Goal: Task Accomplishment & Management: Manage account settings

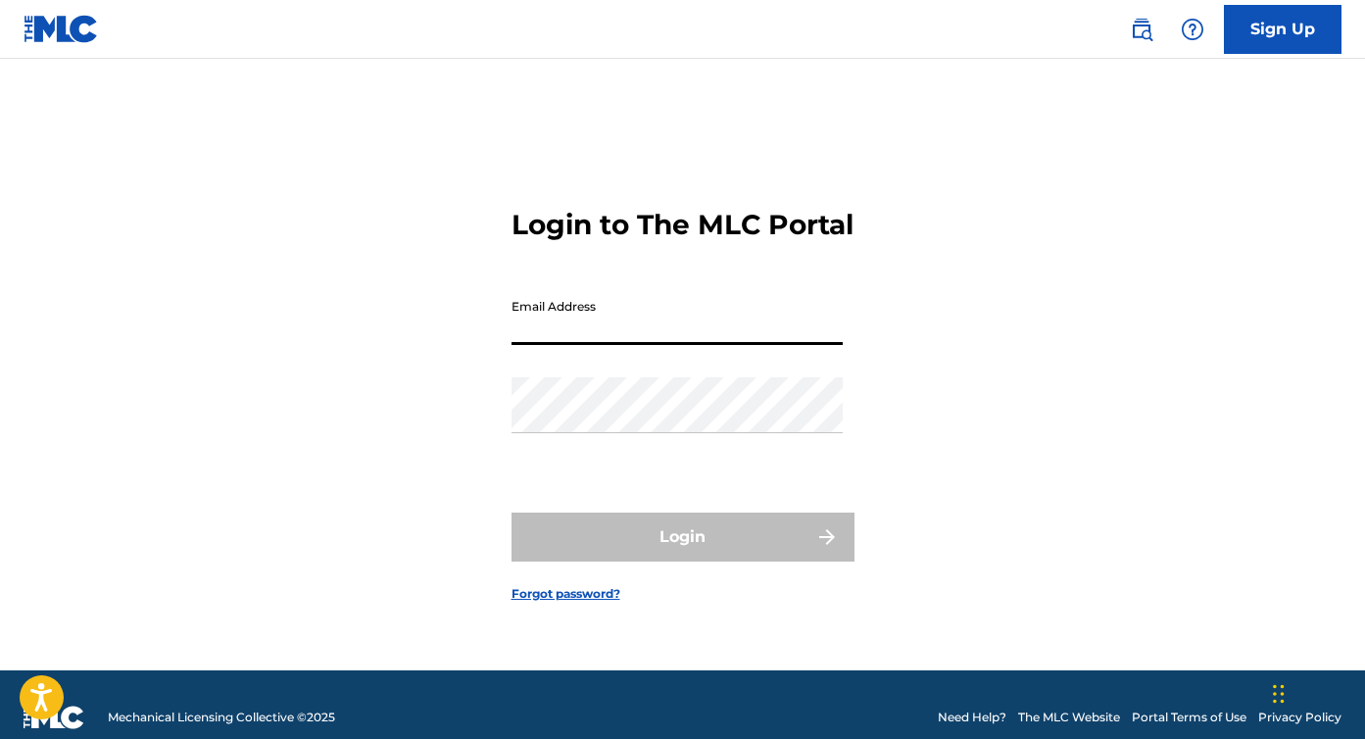
click at [637, 338] on input "Email Address" at bounding box center [676, 317] width 331 height 56
type input "[EMAIL_ADDRESS][DOMAIN_NAME]"
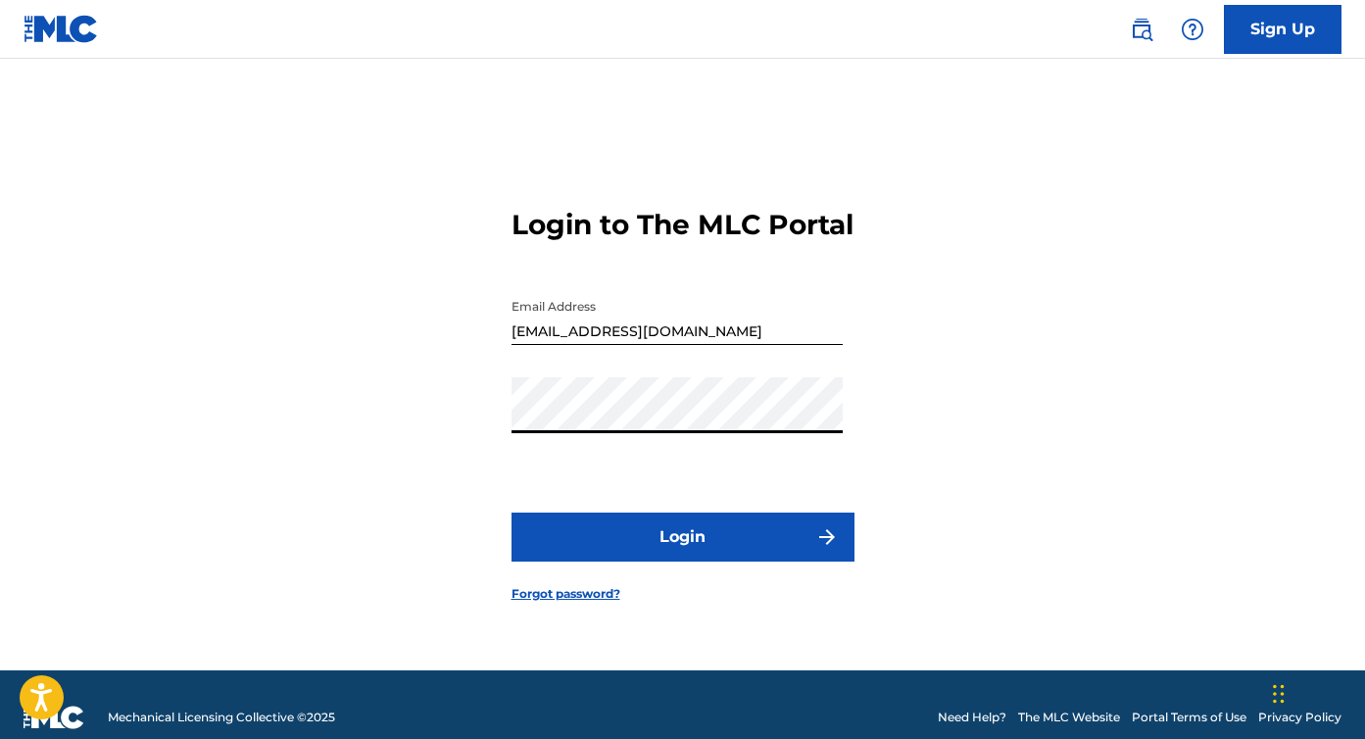
click at [384, 456] on div "Login to The MLC Portal Email Address info@elisendafabregas.com Password Login …" at bounding box center [682, 389] width 1365 height 562
click at [586, 560] on button "Login" at bounding box center [682, 536] width 343 height 49
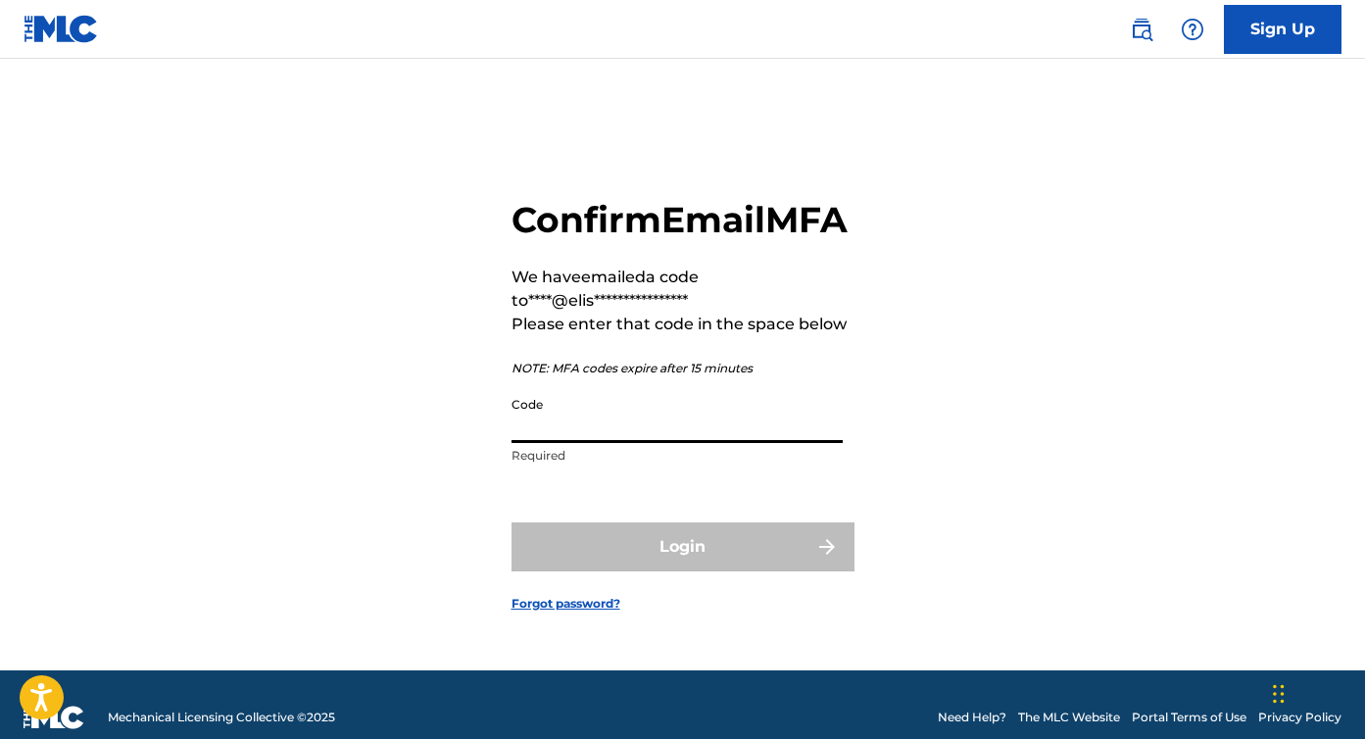
click at [561, 441] on input "Code" at bounding box center [676, 415] width 331 height 56
paste input "288810"
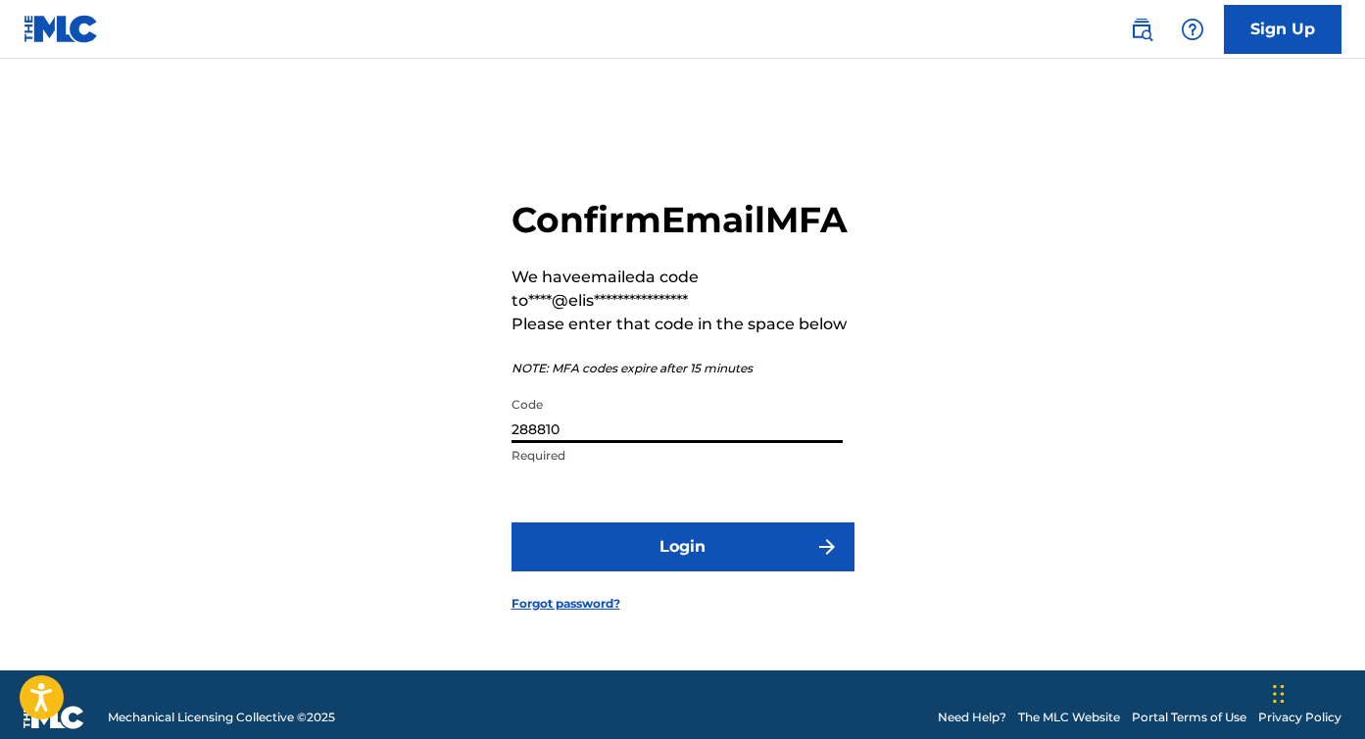
type input "288810"
click at [754, 571] on button "Login" at bounding box center [682, 546] width 343 height 49
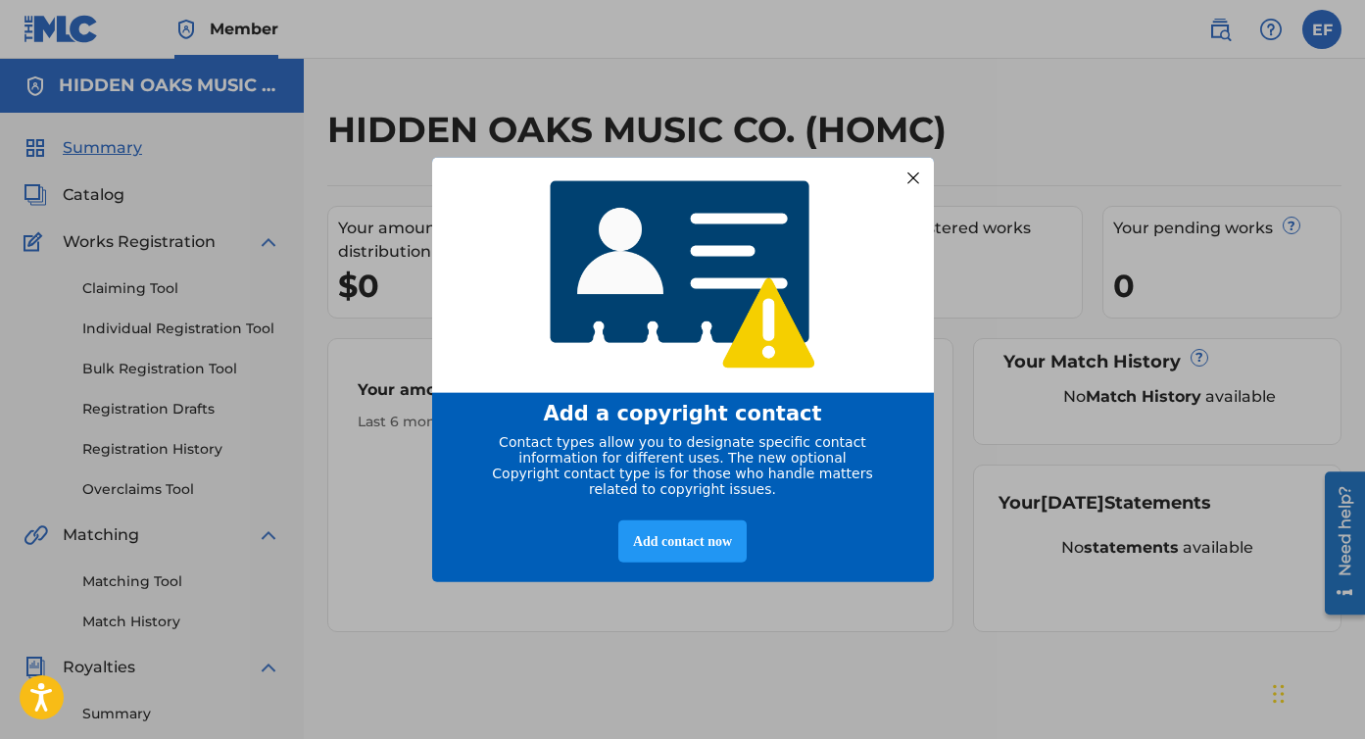
drag, startPoint x: 853, startPoint y: 162, endPoint x: 758, endPoint y: 339, distance: 201.2
click at [758, 339] on div "entering modal" at bounding box center [683, 275] width 502 height 236
click at [698, 551] on div "Add contact now" at bounding box center [682, 540] width 128 height 42
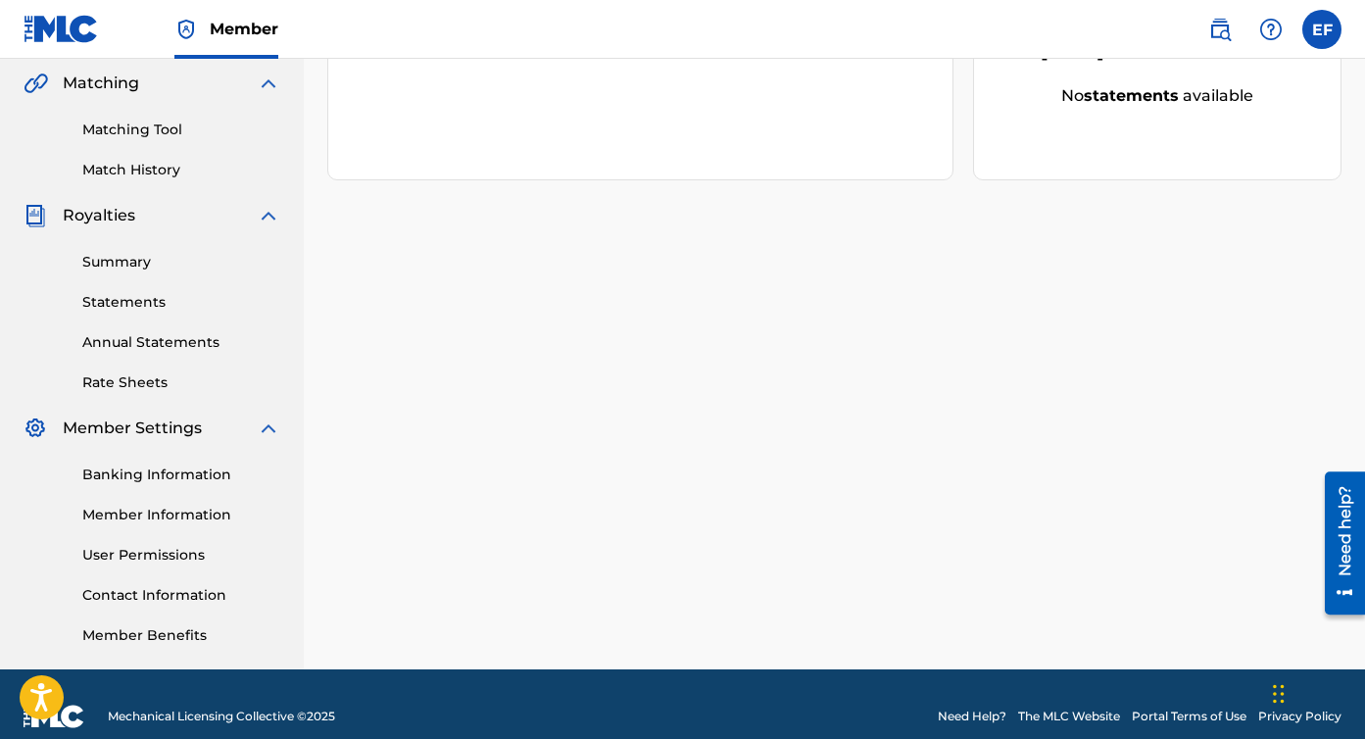
scroll to position [476, 0]
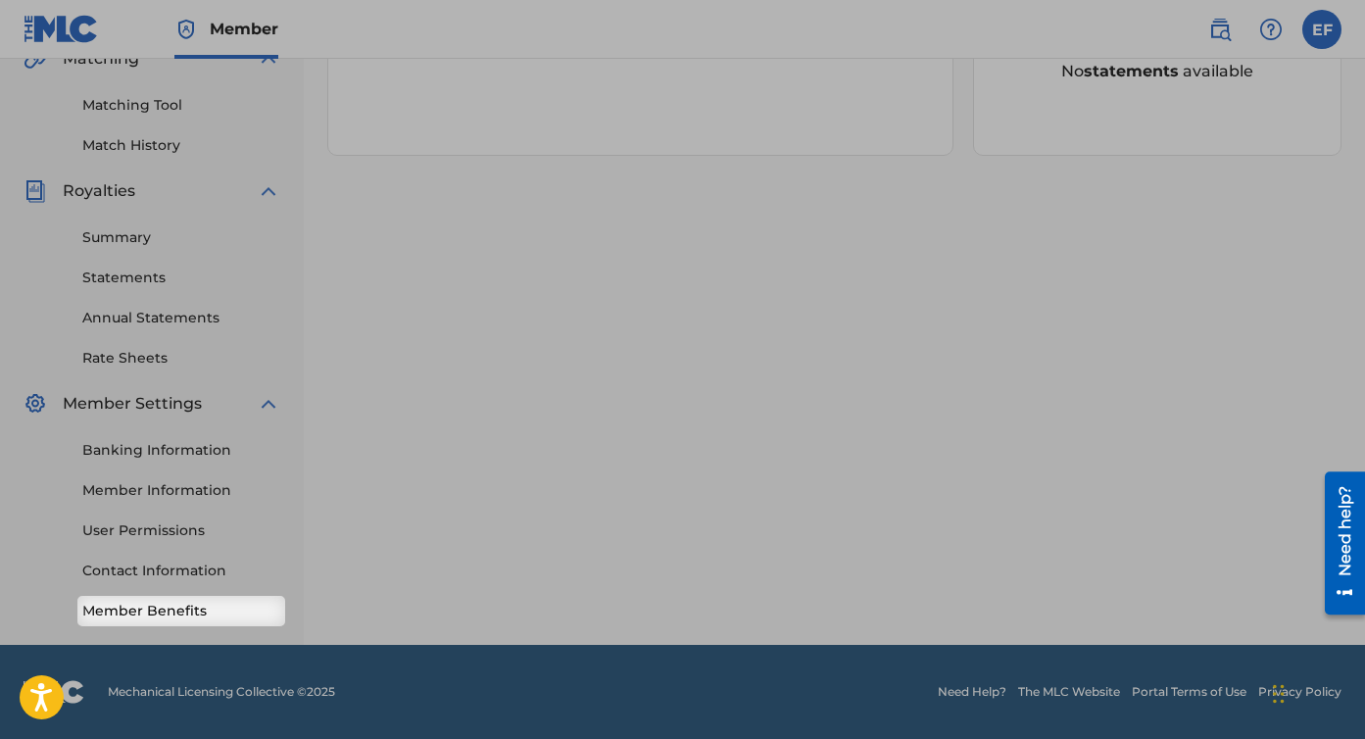
click at [172, 610] on link "Member Benefits" at bounding box center [181, 611] width 198 height 21
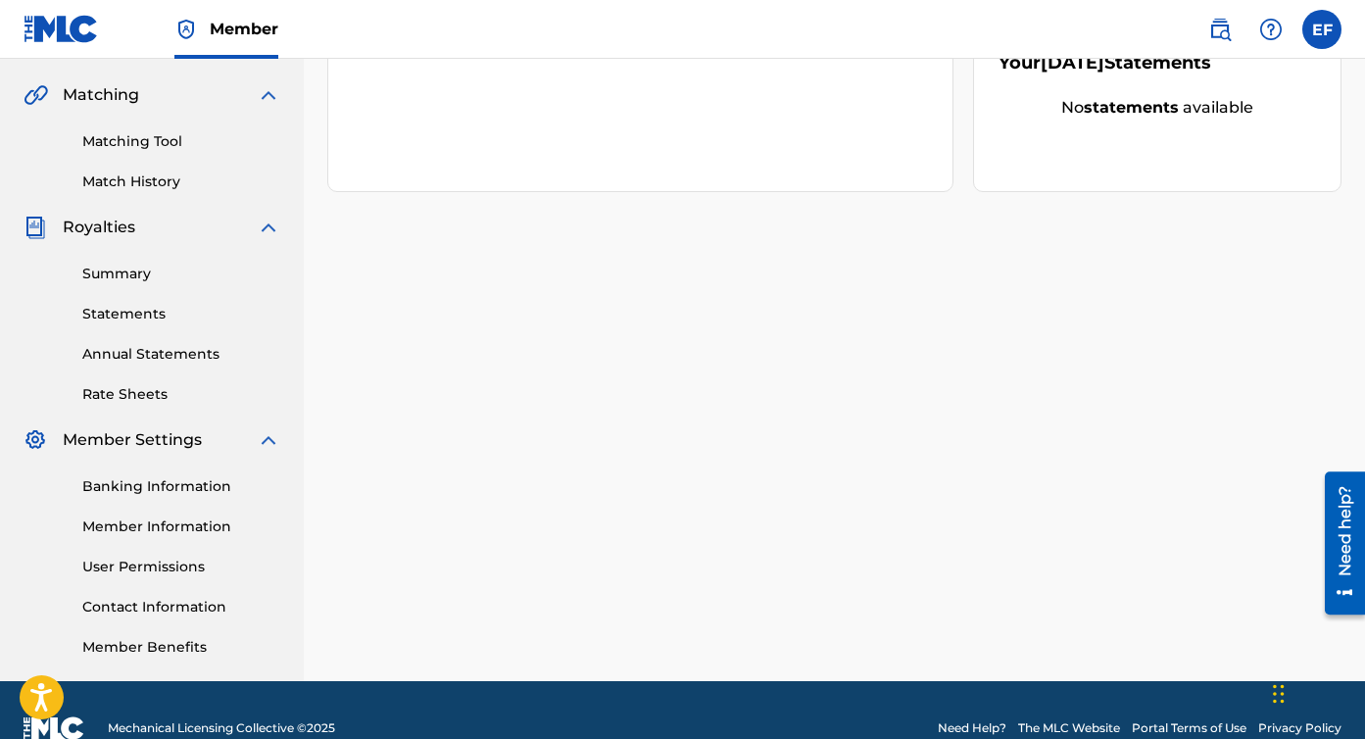
scroll to position [465, 0]
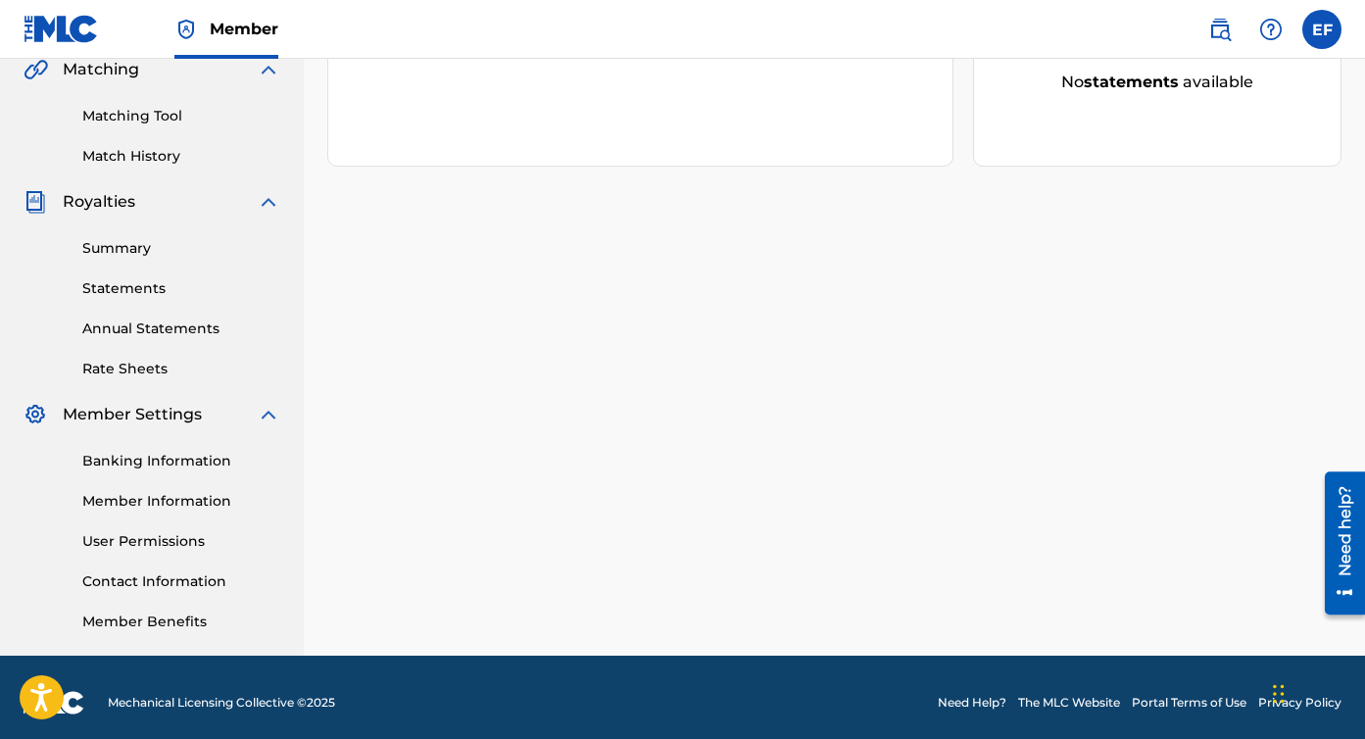
click at [156, 464] on link "Banking Information" at bounding box center [181, 461] width 198 height 21
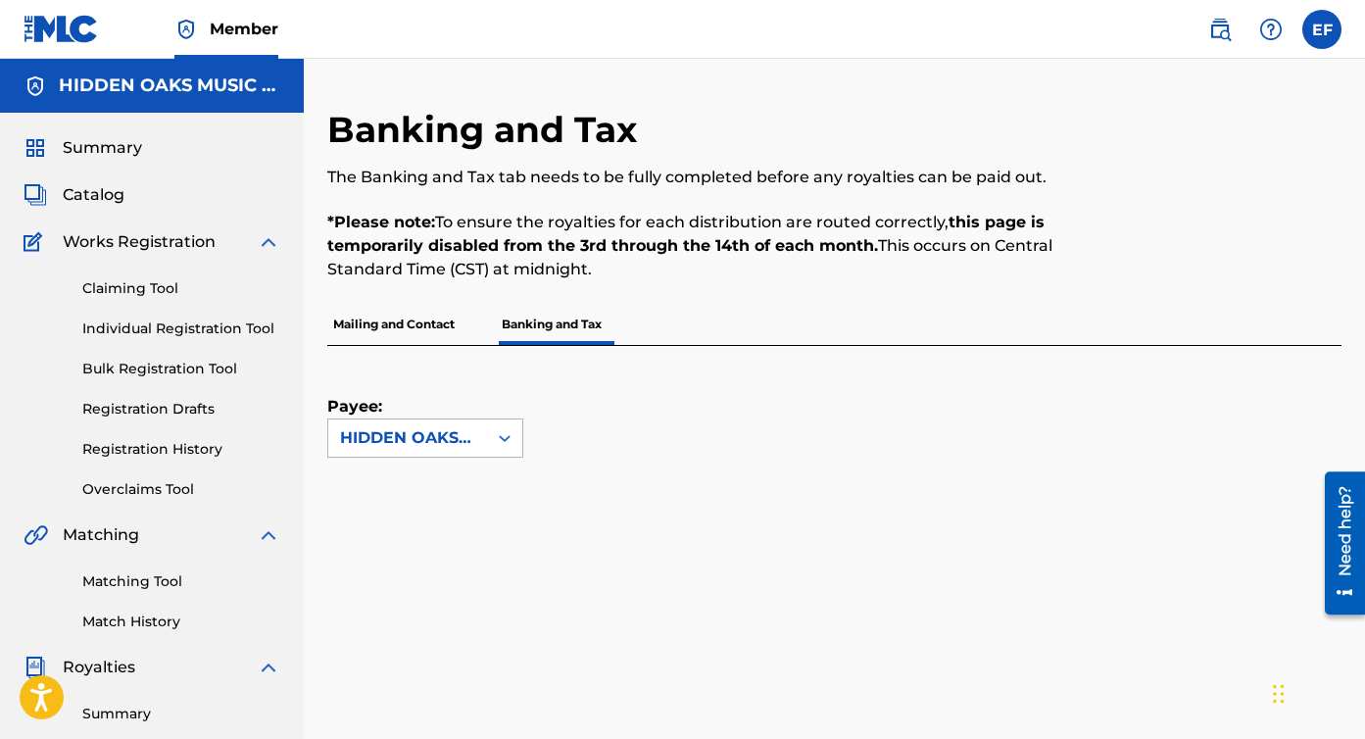
click at [505, 439] on icon at bounding box center [505, 438] width 20 height 20
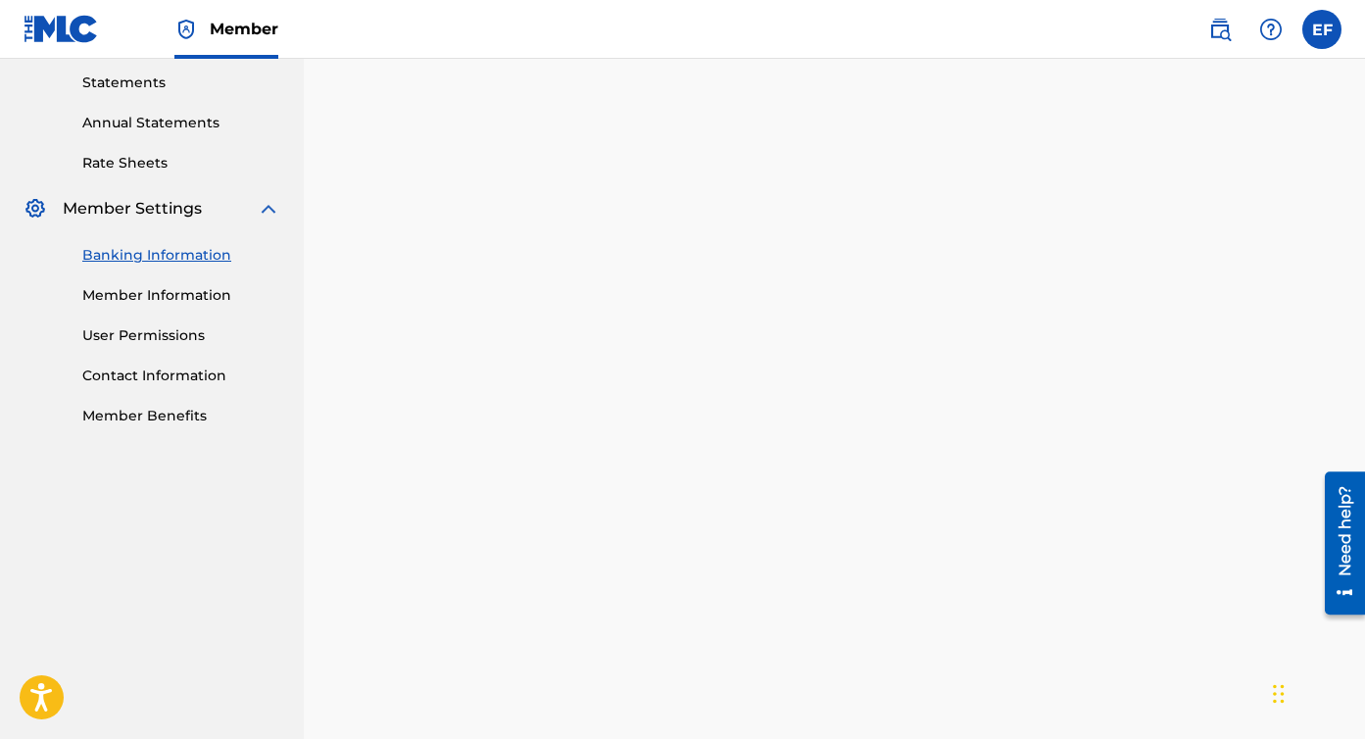
scroll to position [476, 0]
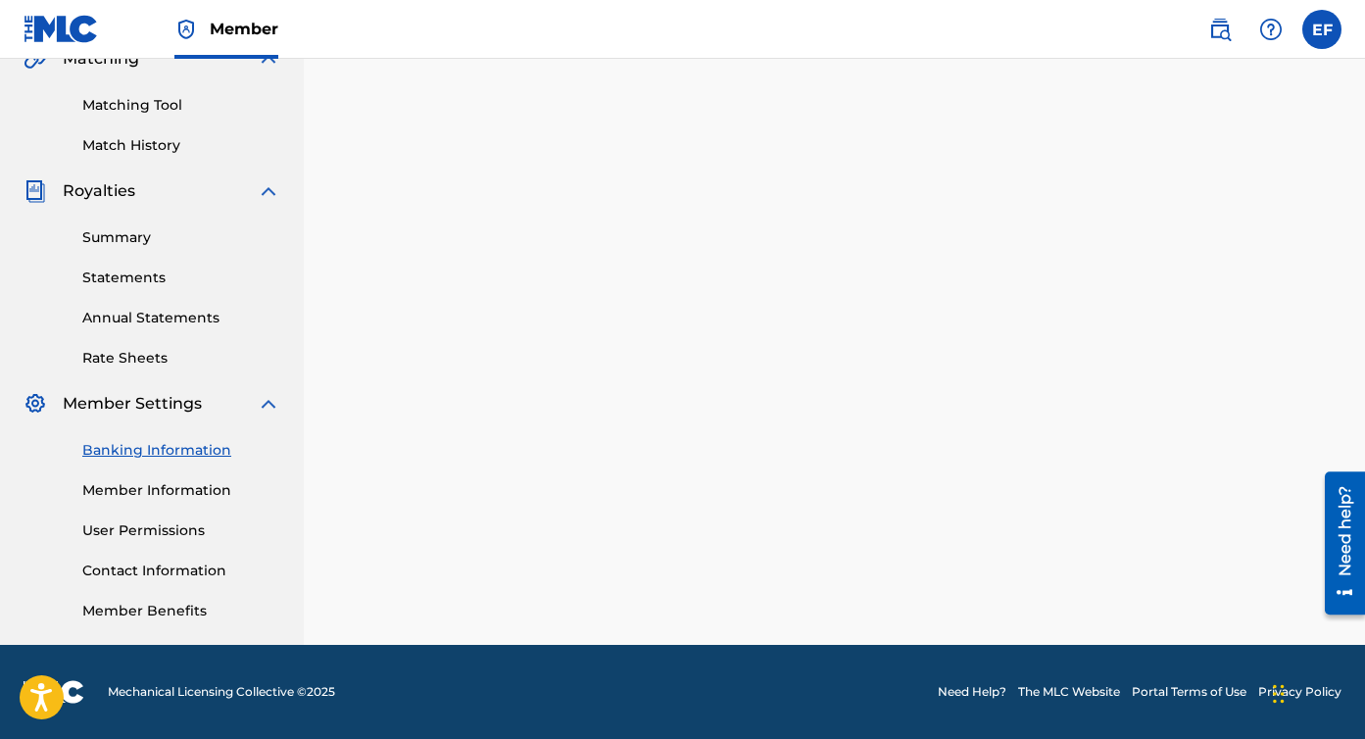
click at [166, 449] on link "Banking Information" at bounding box center [181, 450] width 198 height 21
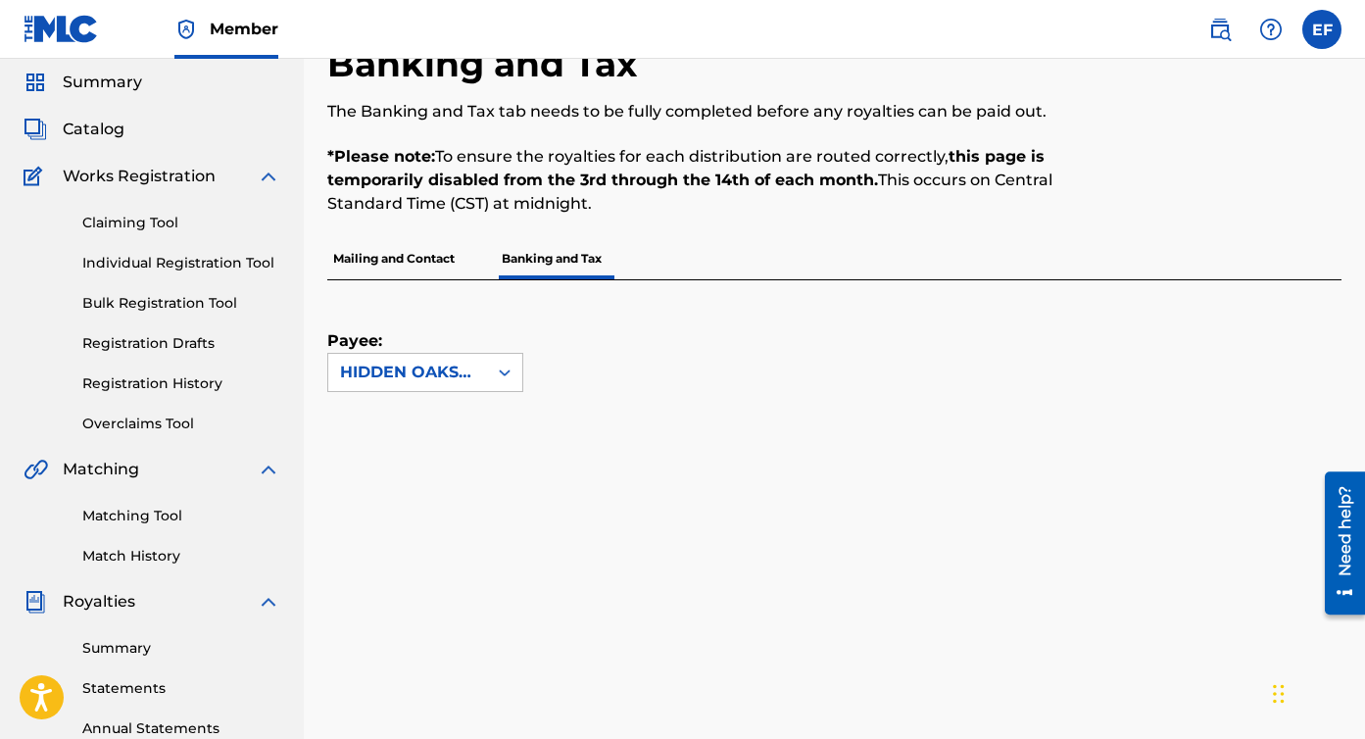
scroll to position [72, 0]
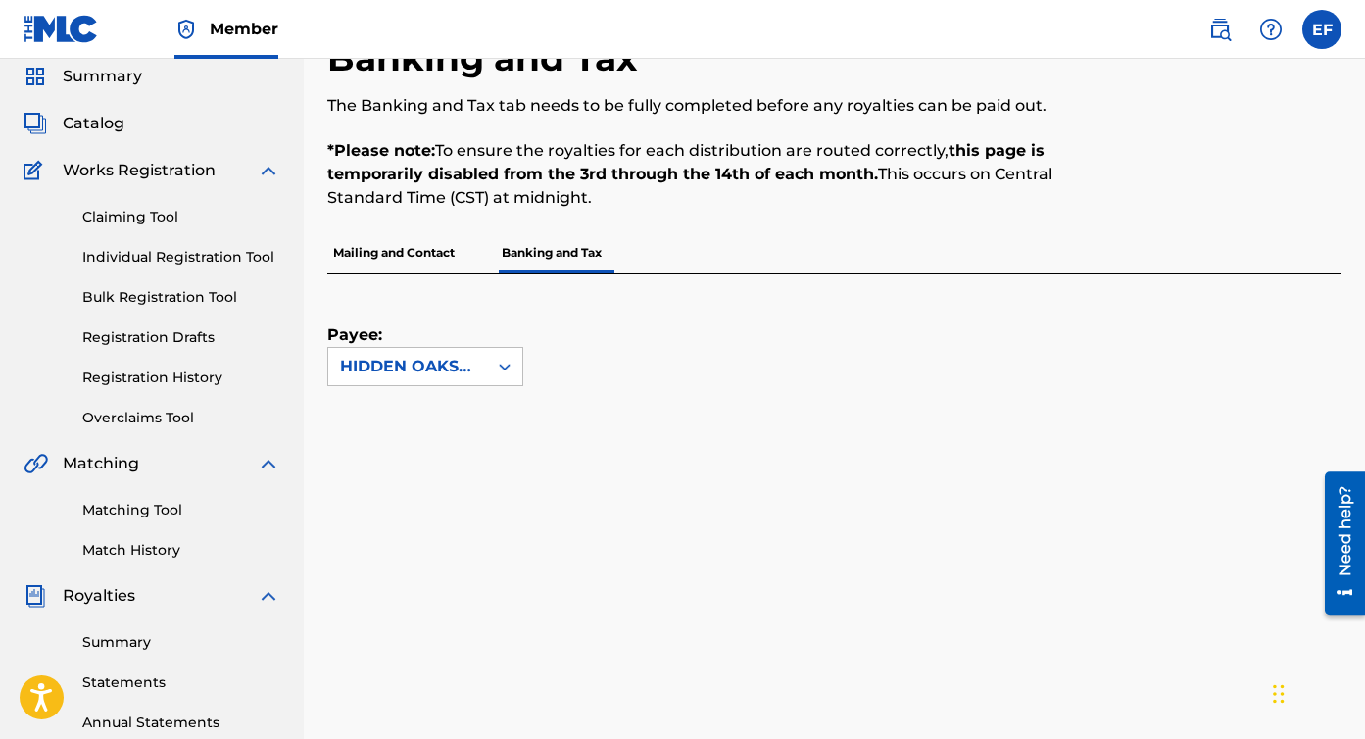
click at [437, 247] on p "Mailing and Contact" at bounding box center [393, 252] width 133 height 41
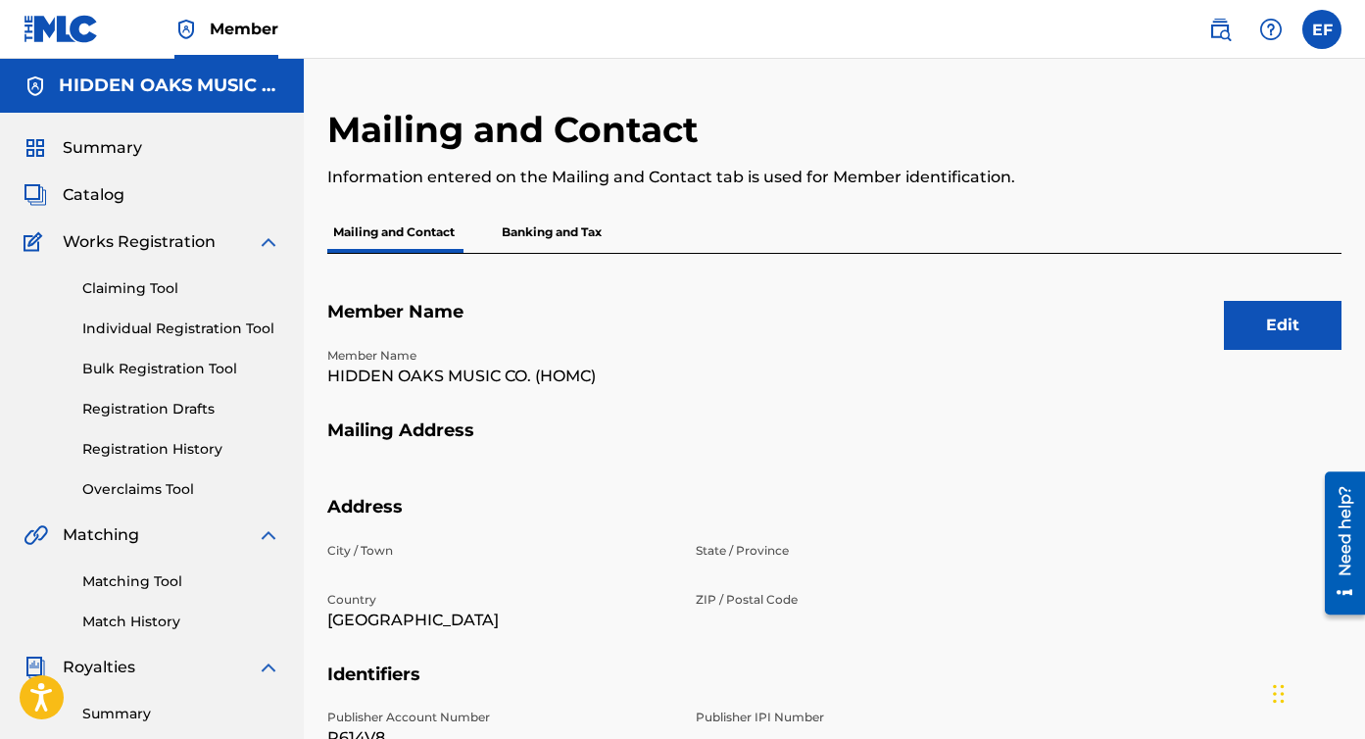
click at [1294, 326] on button "Edit" at bounding box center [1283, 325] width 118 height 49
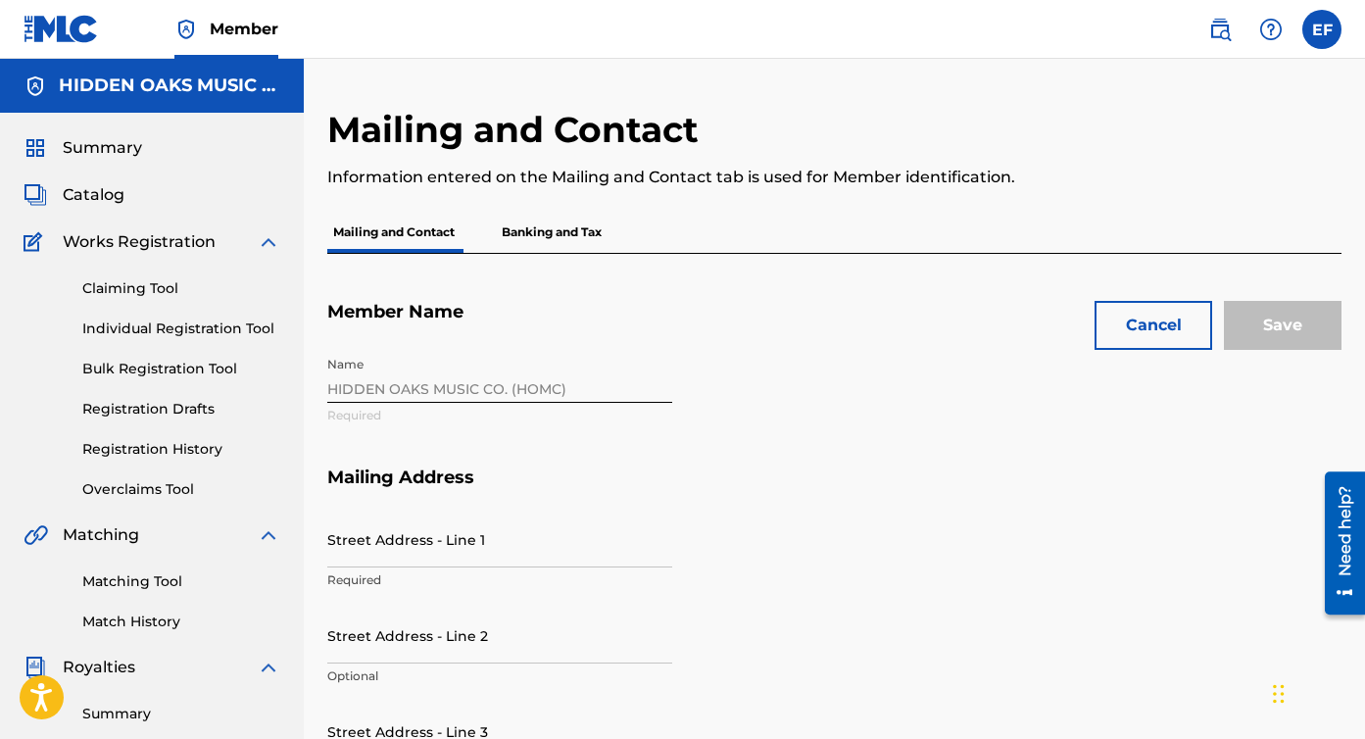
click at [495, 382] on div "Name HIDDEN OAKS MUSIC CO. (HOMC) Required" at bounding box center [683, 407] width 713 height 120
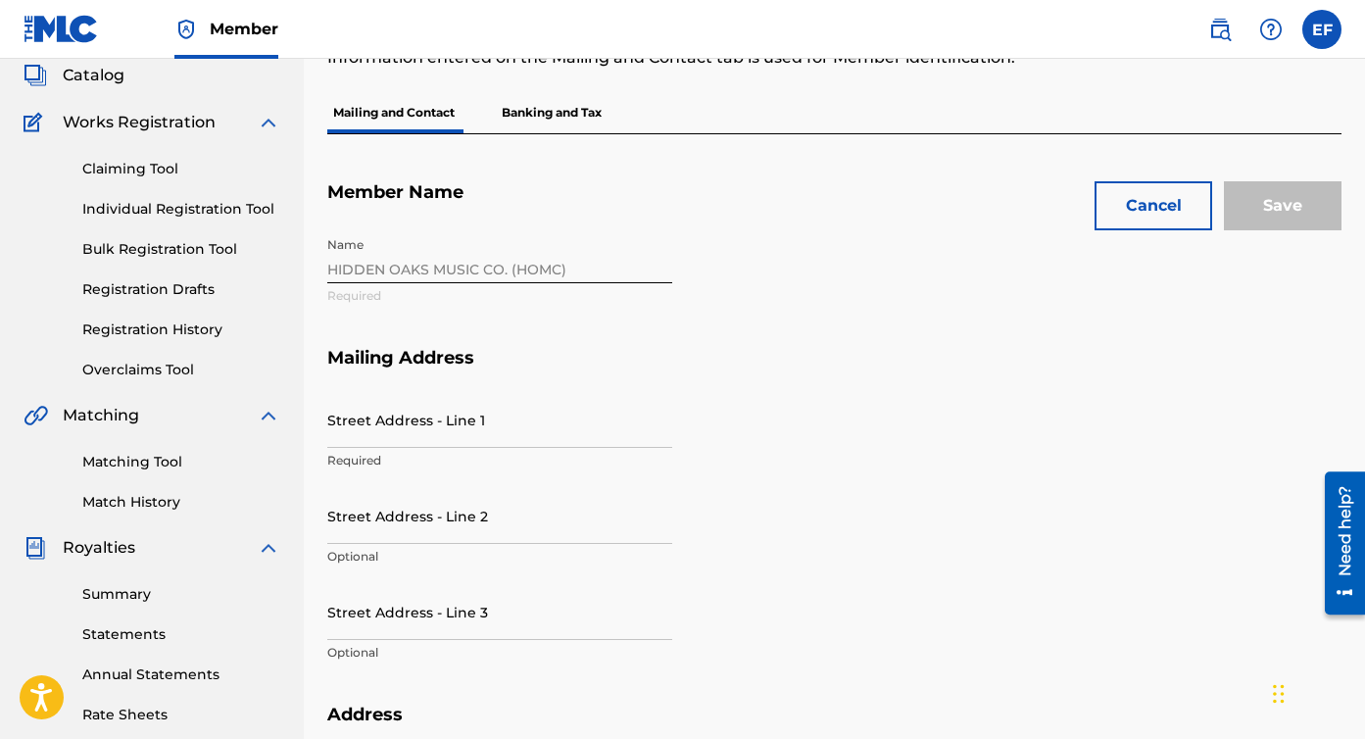
scroll to position [125, 0]
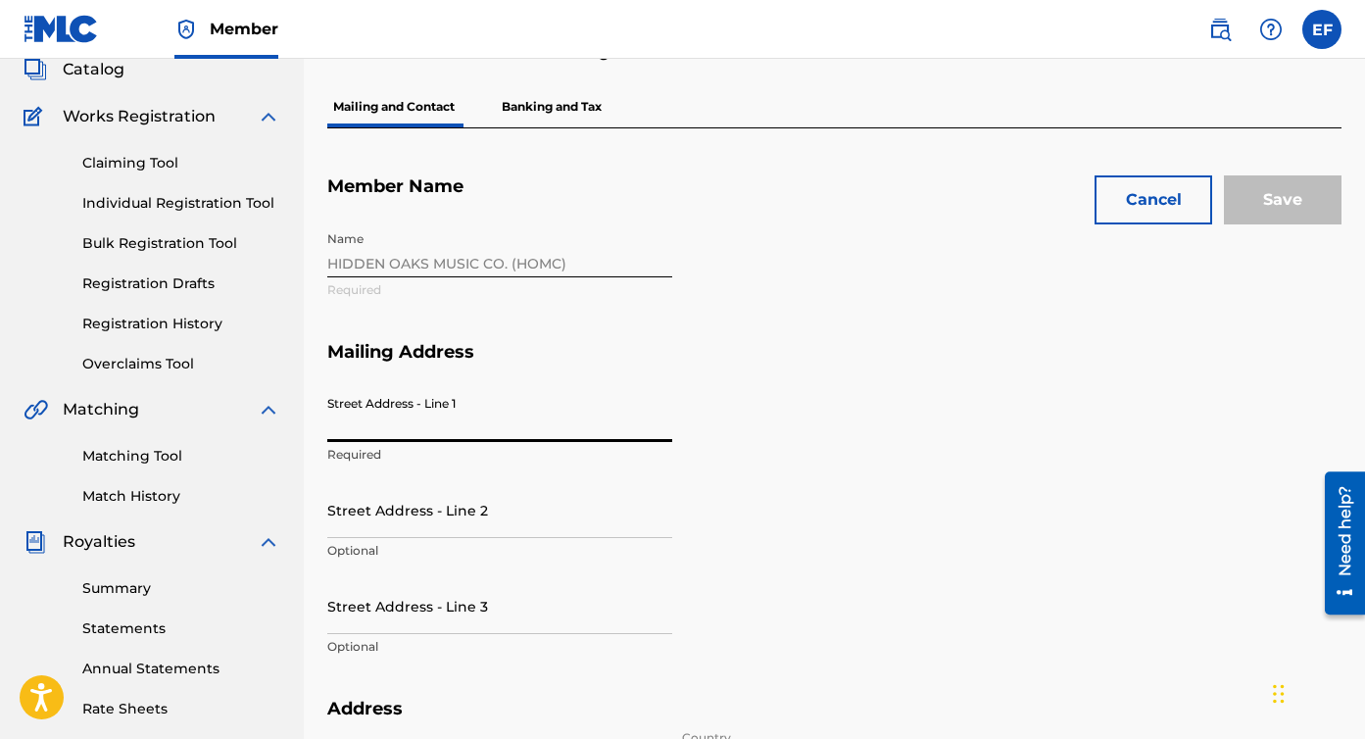
click at [414, 415] on input "Street Address - Line 1" at bounding box center [499, 414] width 345 height 56
click at [557, 102] on p "Banking and Tax" at bounding box center [552, 106] width 112 height 41
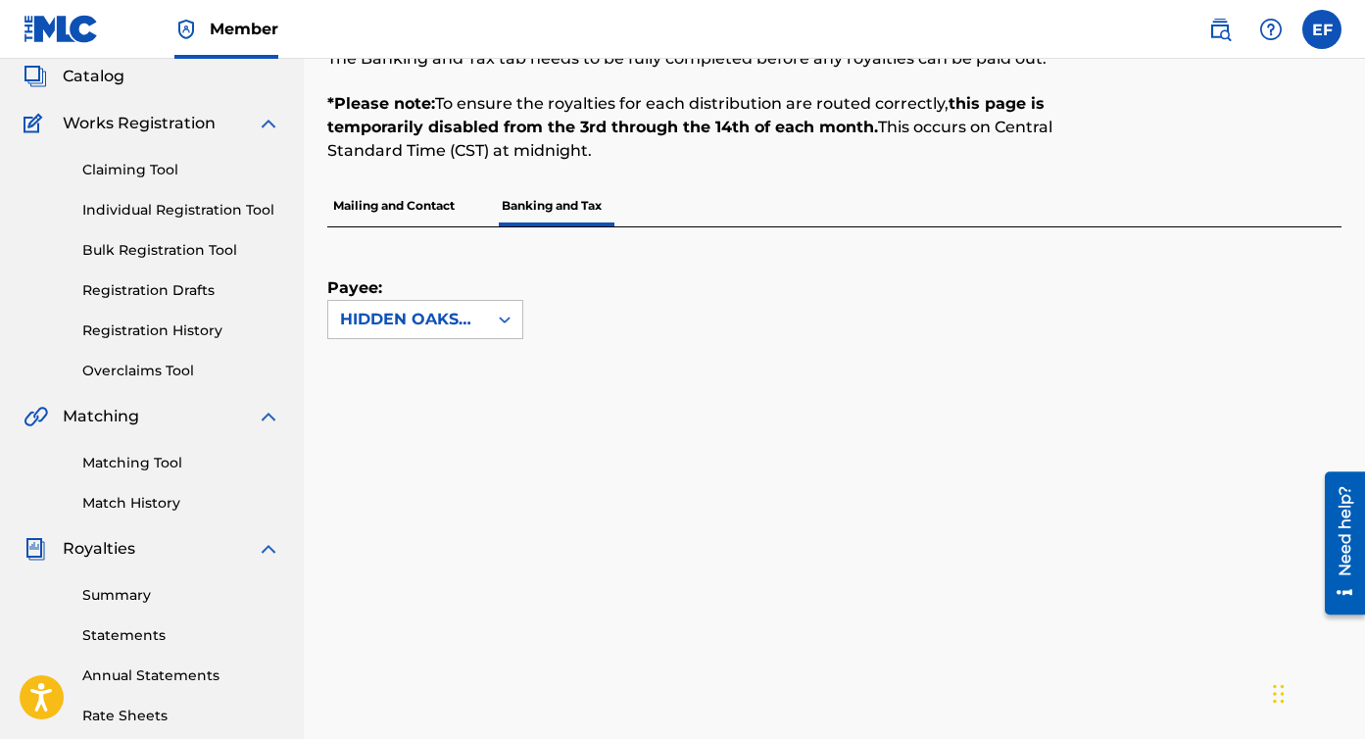
scroll to position [140, 0]
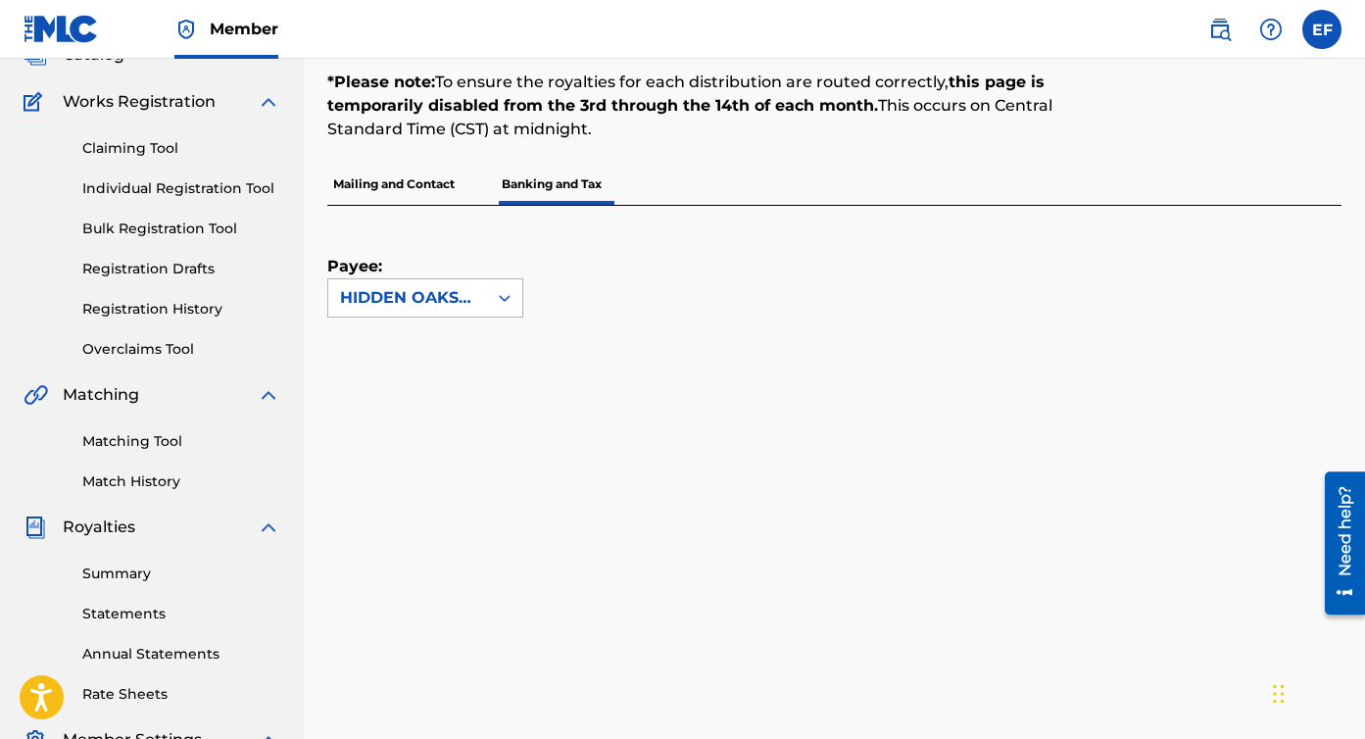
click at [507, 295] on icon at bounding box center [505, 298] width 20 height 20
click at [600, 296] on div "Payee: HIDDEN OAKS MUSIC CO. (HOMC) selected, 1 of 1. 1 result available. Use U…" at bounding box center [810, 262] width 967 height 112
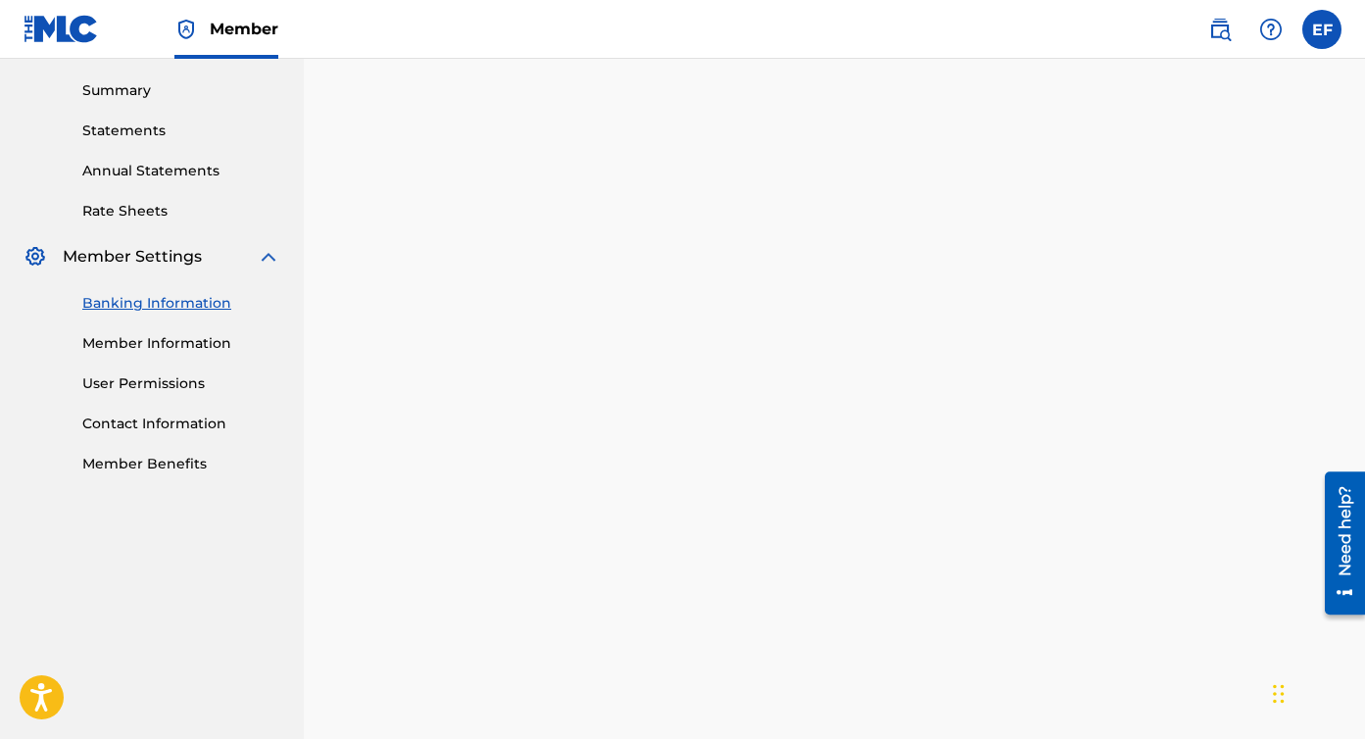
scroll to position [631, 0]
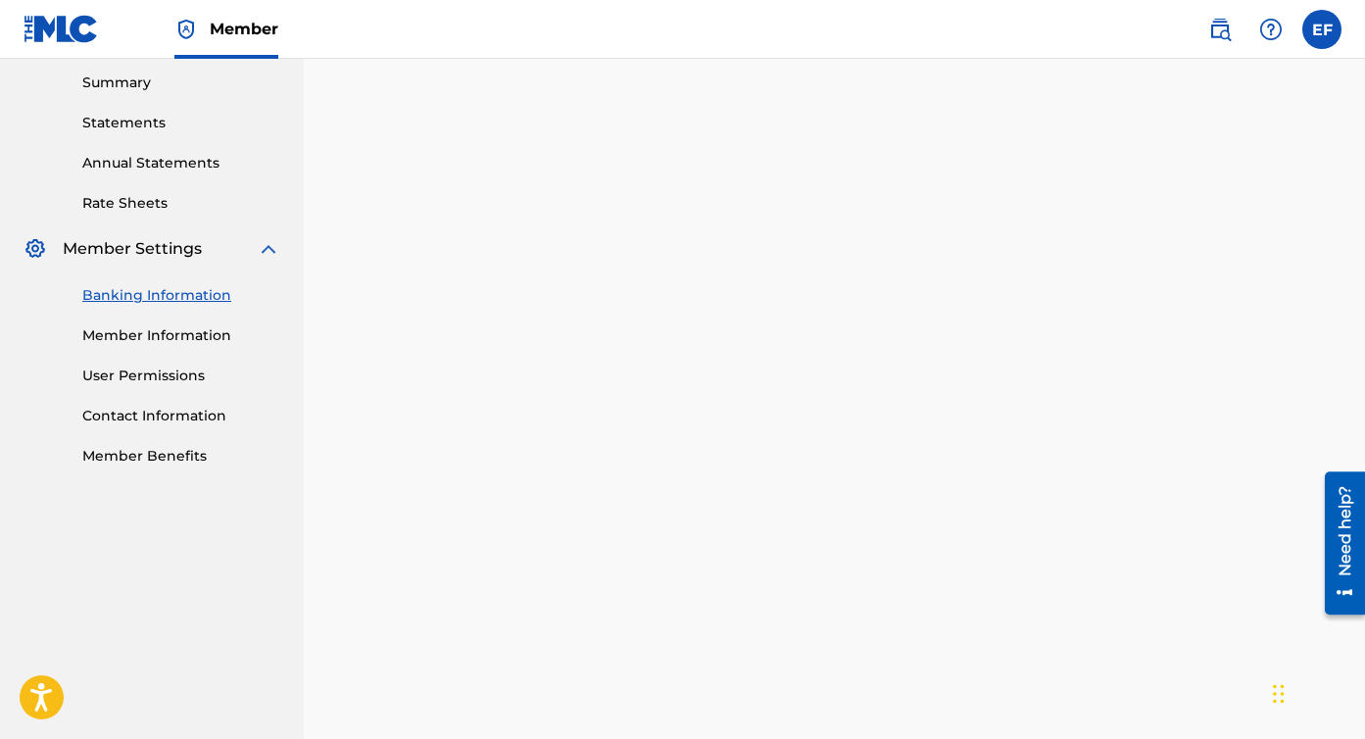
click at [182, 337] on link "Member Information" at bounding box center [181, 335] width 198 height 21
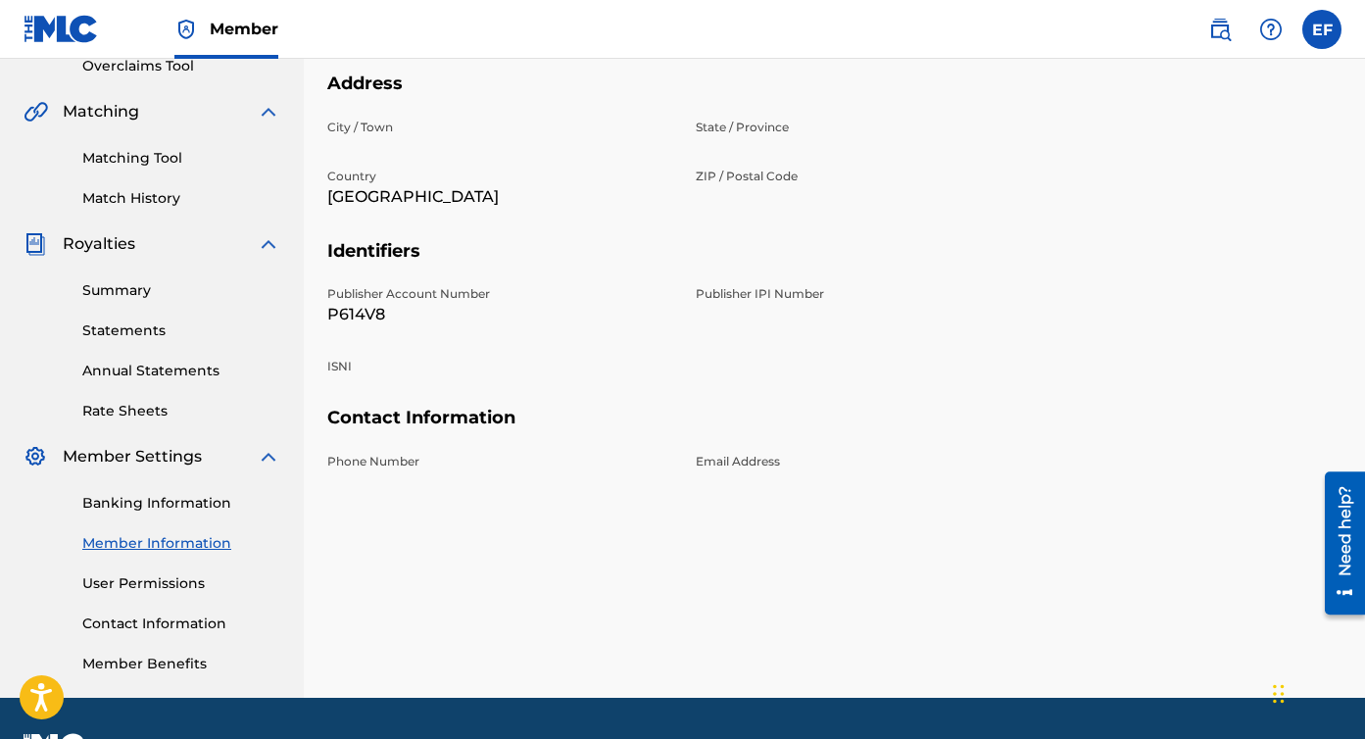
scroll to position [439, 0]
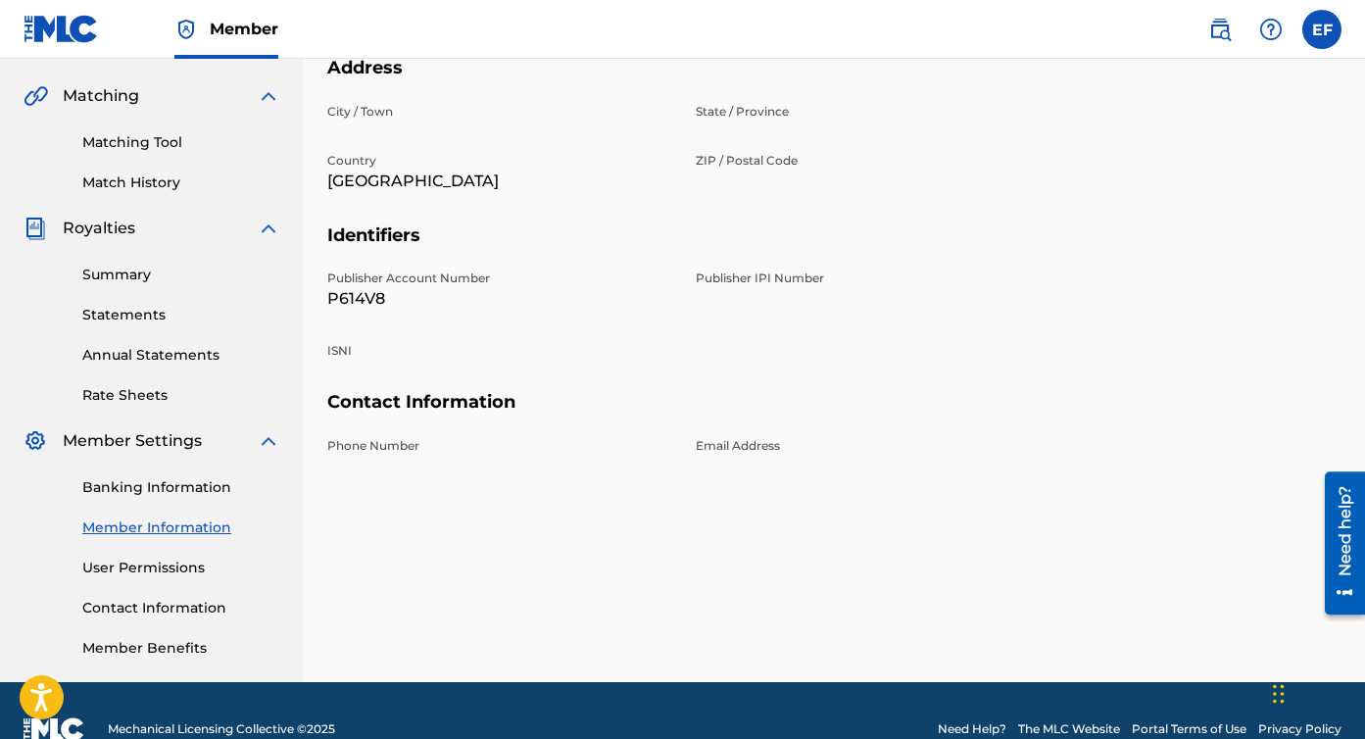
click at [161, 483] on link "Banking Information" at bounding box center [181, 487] width 198 height 21
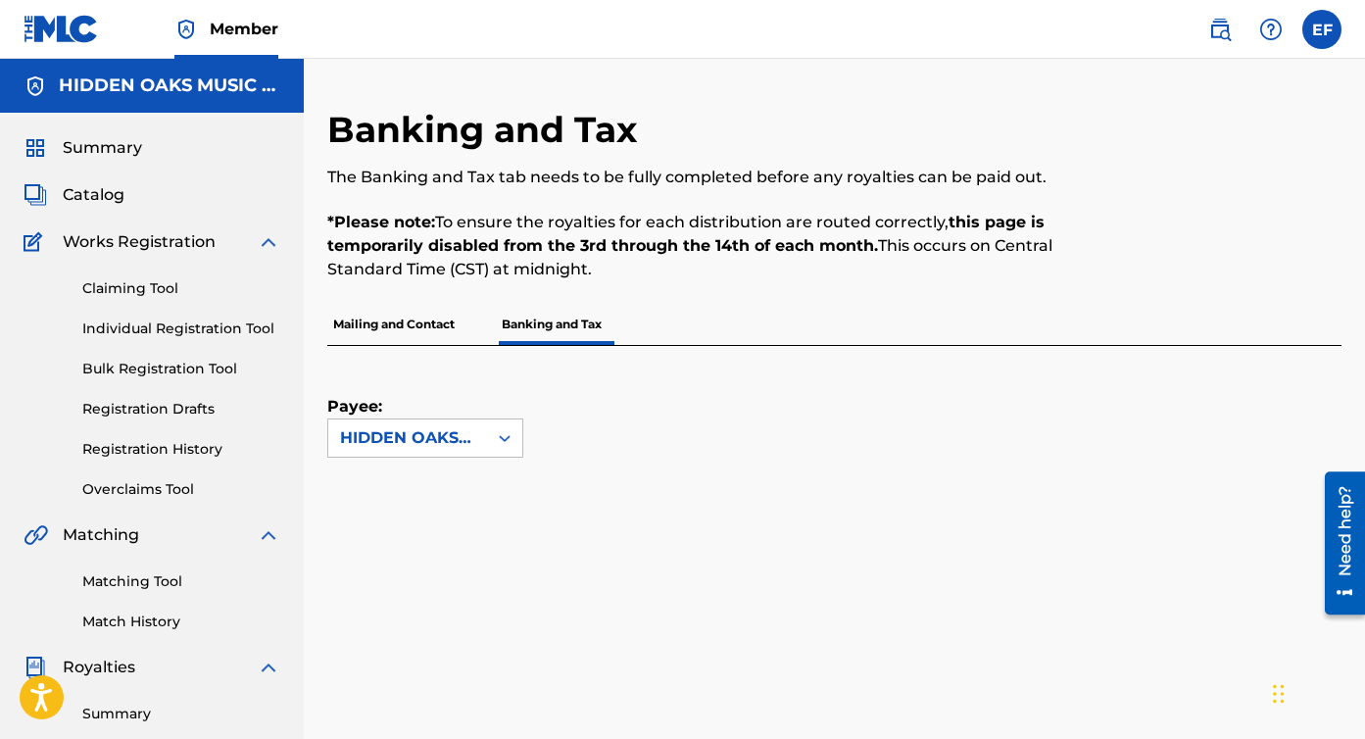
click at [1322, 29] on label at bounding box center [1321, 29] width 39 height 39
click at [1322, 29] on input "EF Elisenda Fabregas info@elisendafabregas.com Notification Preferences Profile…" at bounding box center [1322, 29] width 0 height 0
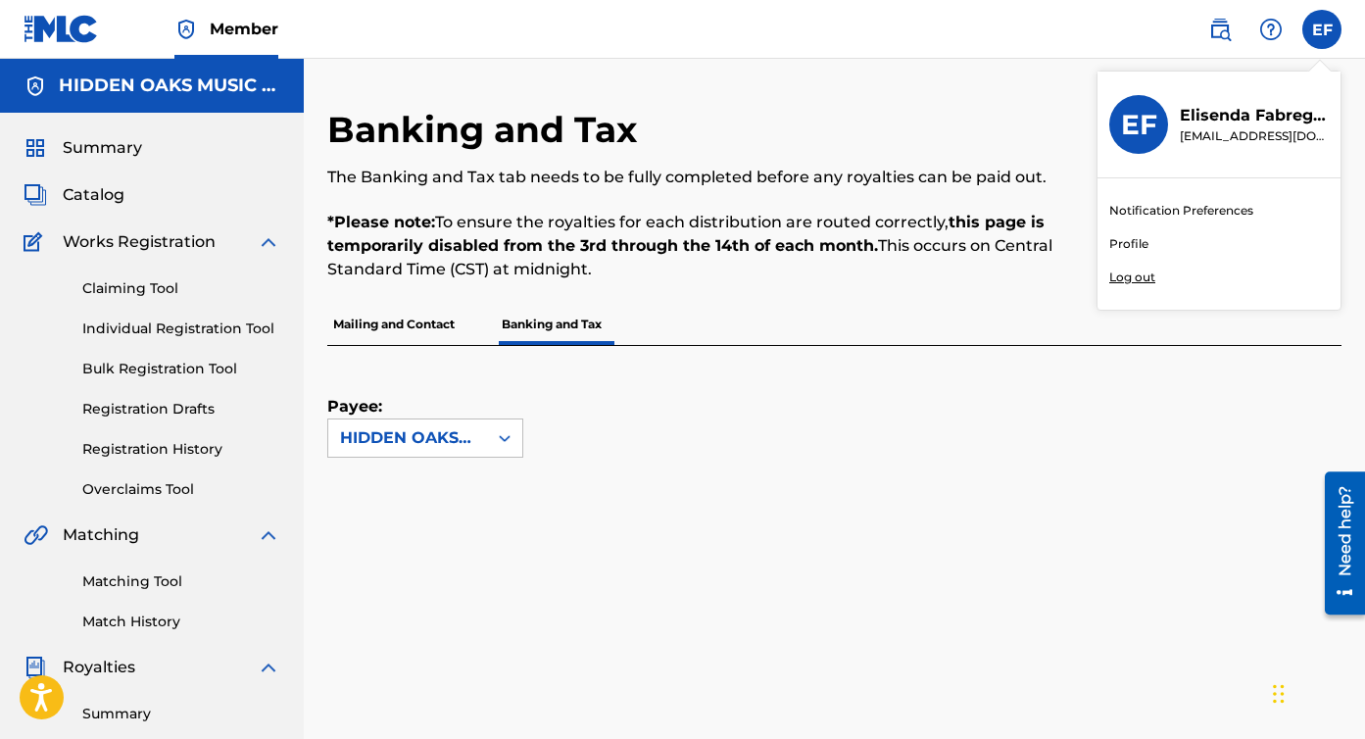
click at [1140, 247] on link "Profile" at bounding box center [1128, 244] width 39 height 18
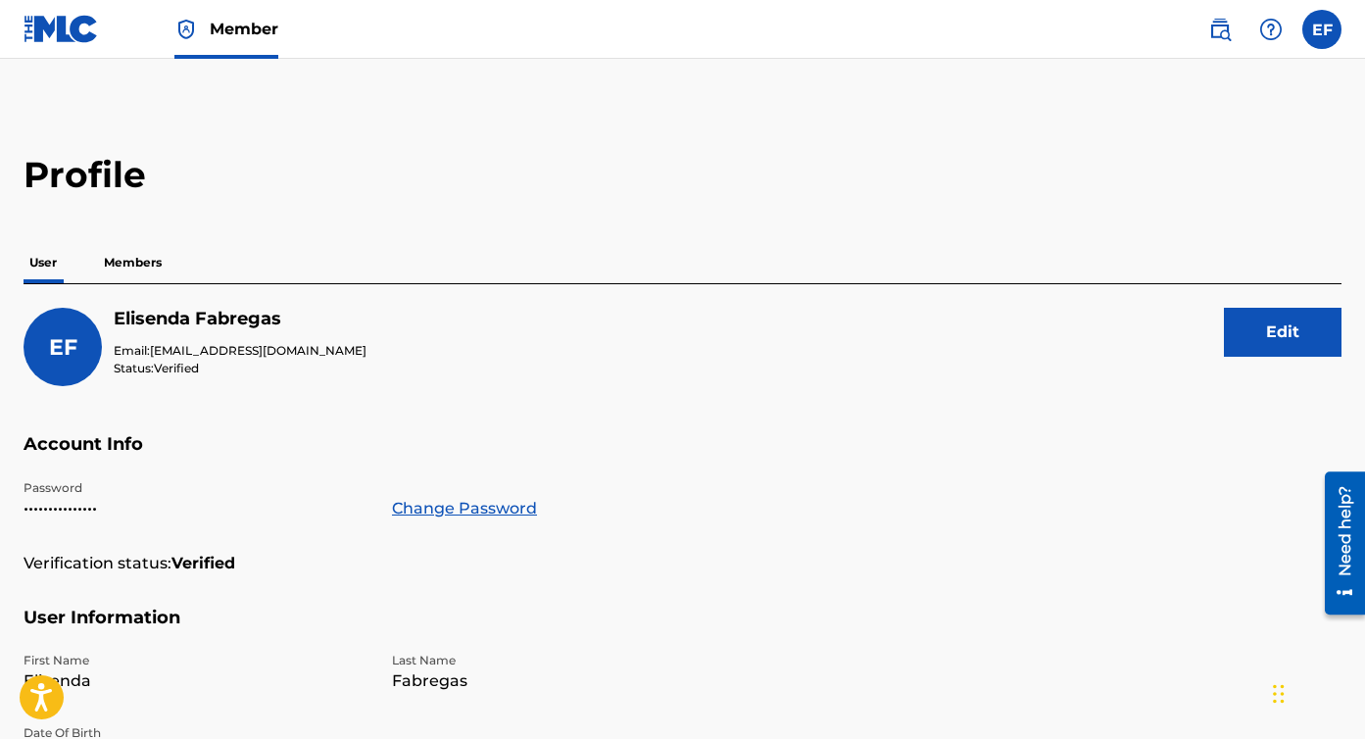
click at [138, 260] on p "Members" at bounding box center [133, 262] width 70 height 41
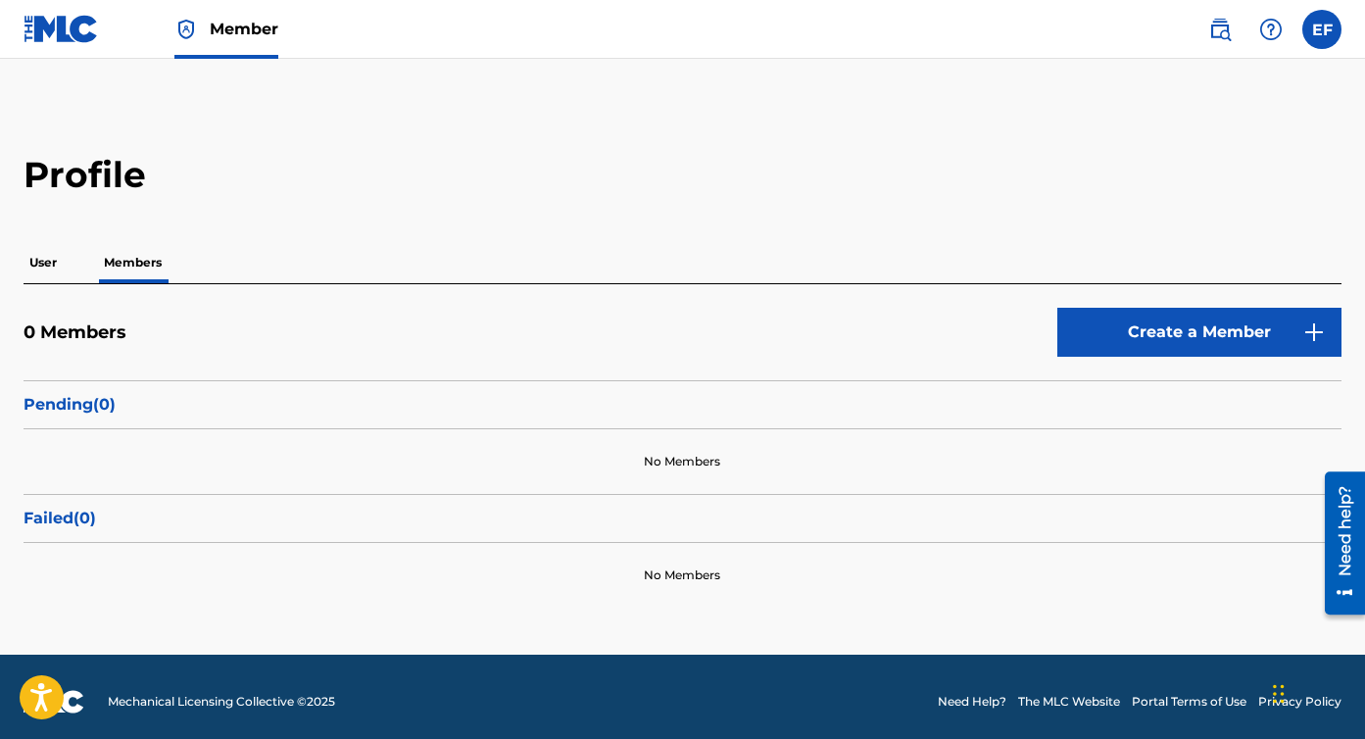
click at [40, 261] on p "User" at bounding box center [43, 262] width 39 height 41
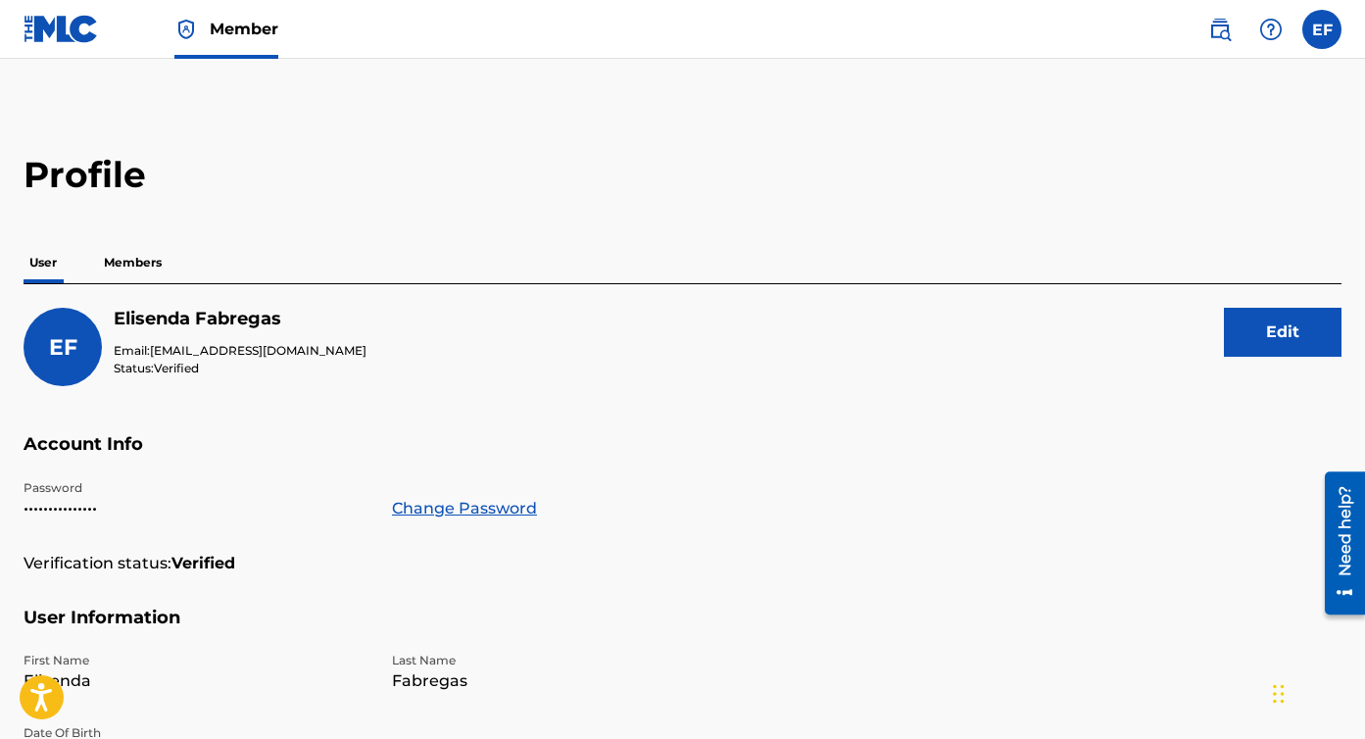
click at [1318, 26] on label at bounding box center [1321, 29] width 39 height 39
click at [1322, 29] on input "EF Elisenda Fabregas info@elisendafabregas.com Notification Preferences Profile…" at bounding box center [1322, 29] width 0 height 0
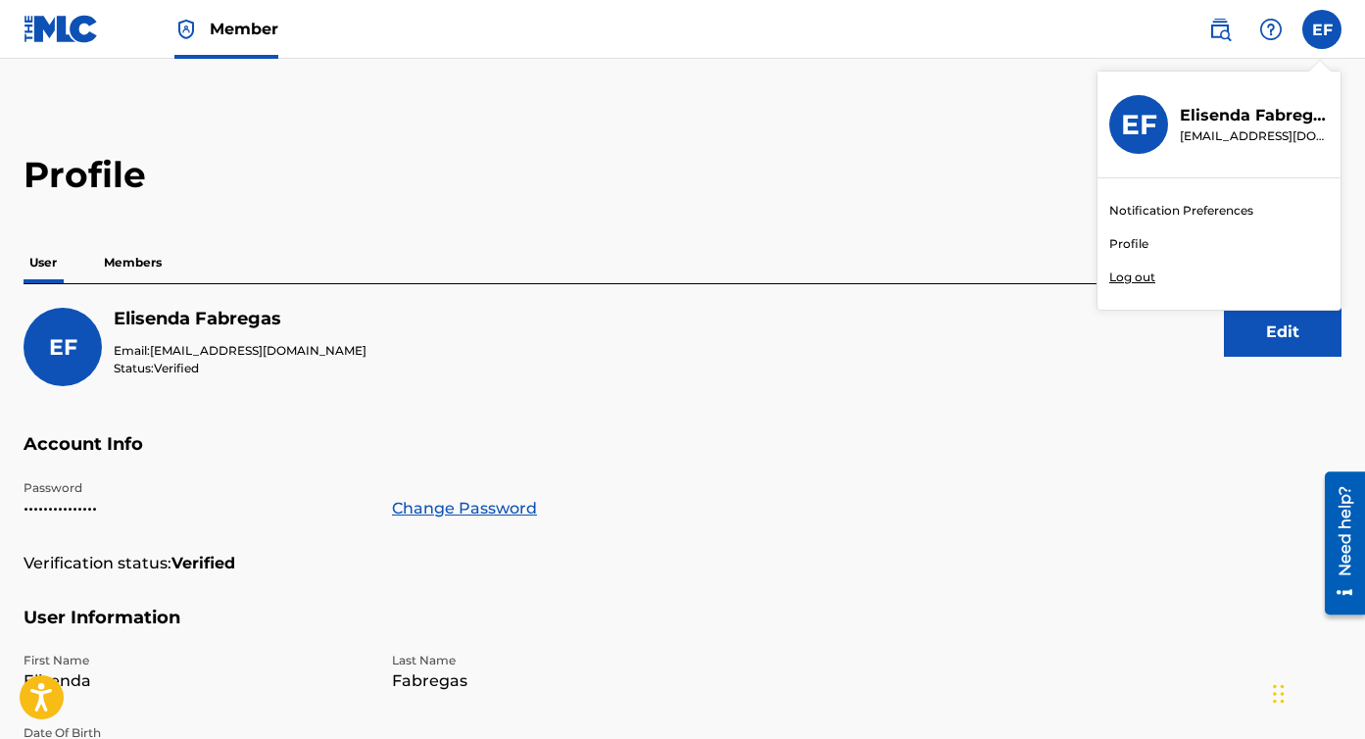
click at [1130, 244] on link "Profile" at bounding box center [1128, 244] width 39 height 18
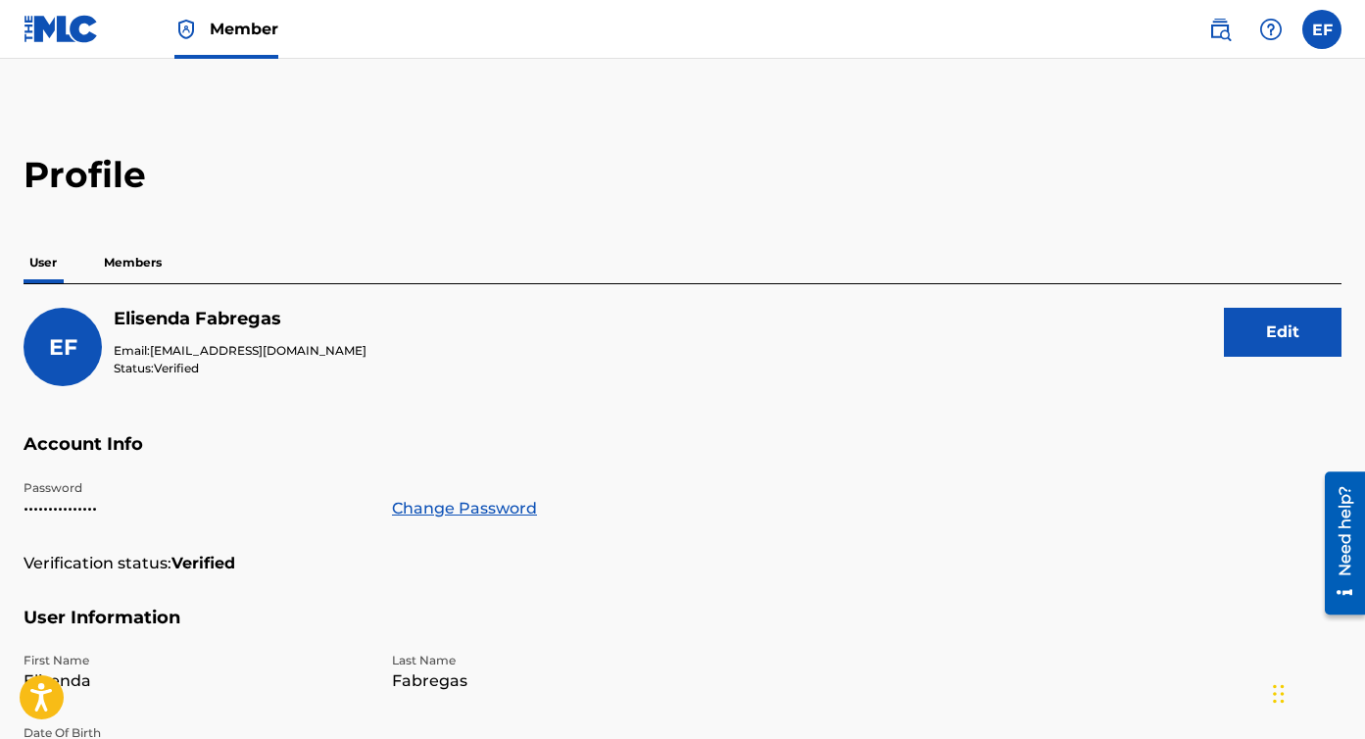
click at [1315, 27] on label at bounding box center [1321, 29] width 39 height 39
click at [1322, 29] on input "EF Elisenda Fabregas info@elisendafabregas.com Notification Preferences Profile…" at bounding box center [1322, 29] width 0 height 0
click at [1017, 410] on div "EF Elisenda Fabregas Email: info@elisendafabregas.com Status: Verified Edit" at bounding box center [683, 370] width 1318 height 125
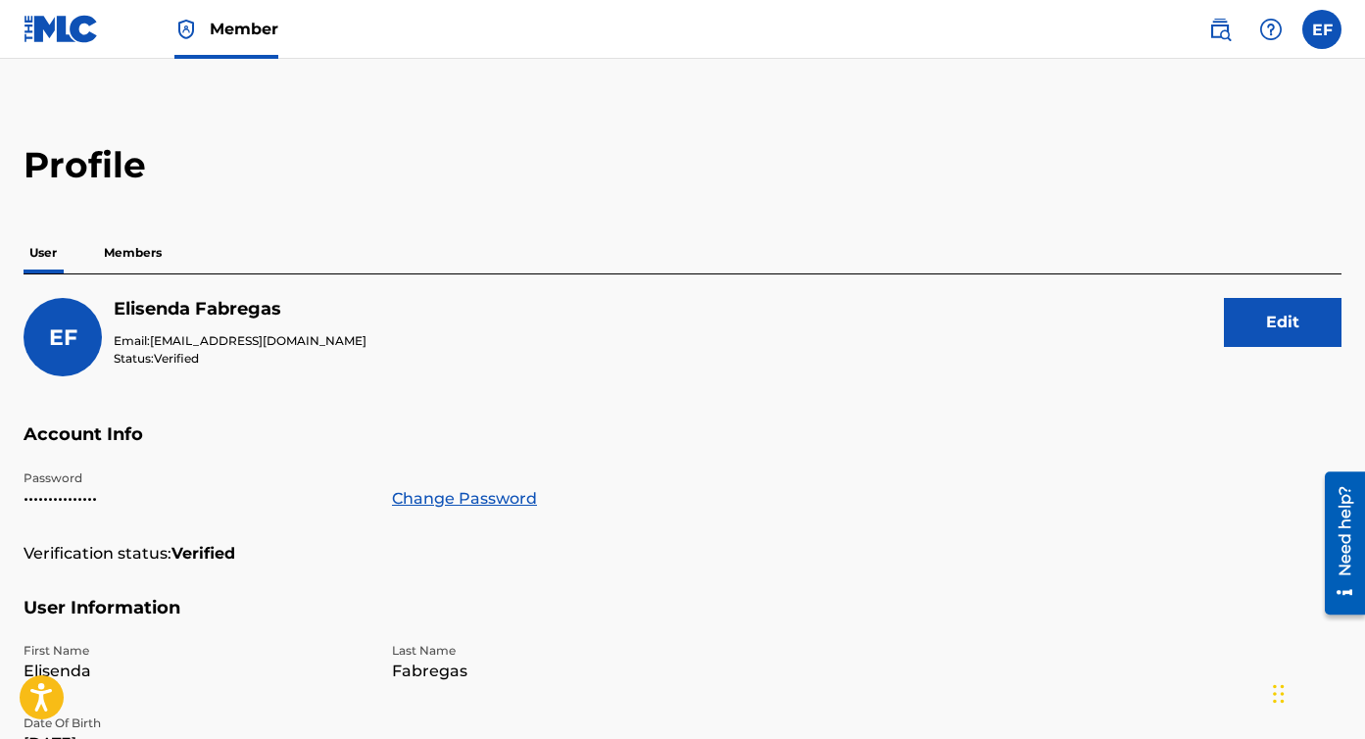
scroll to position [14, 0]
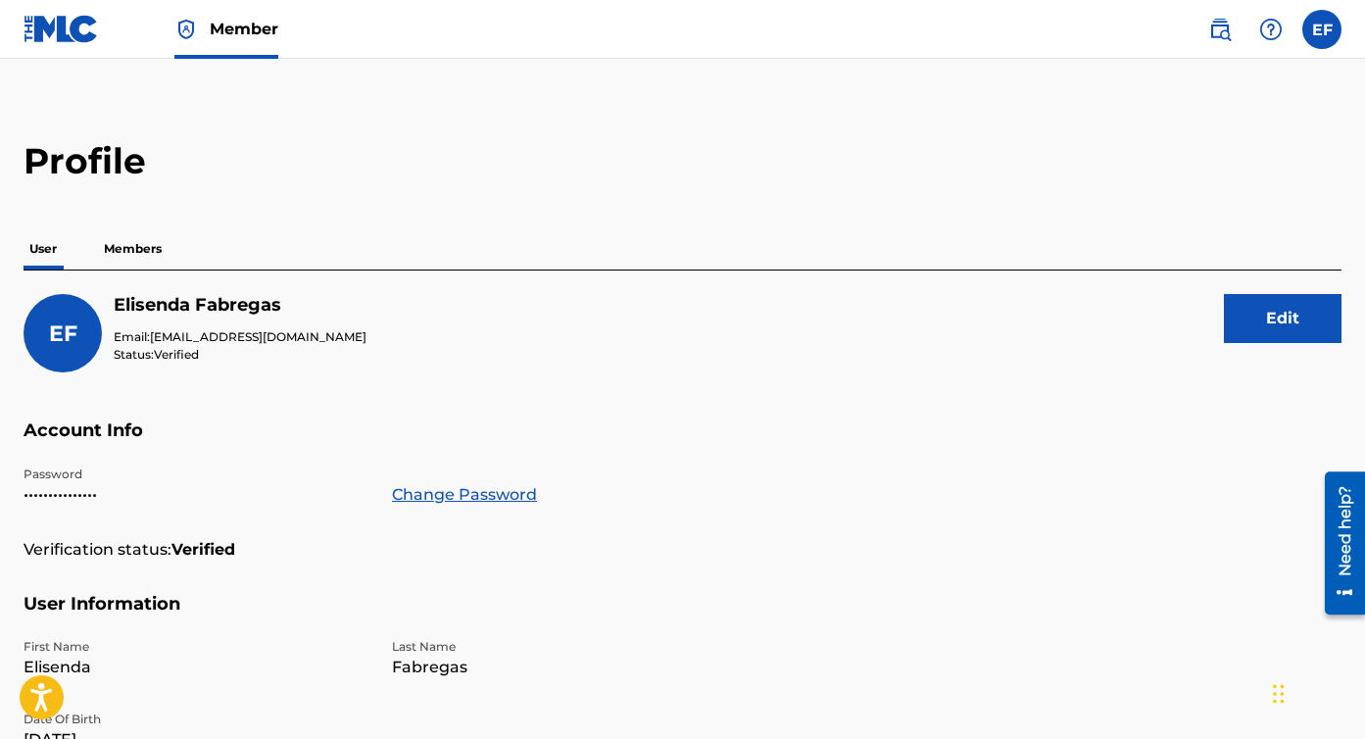
click at [157, 248] on p "Members" at bounding box center [133, 248] width 70 height 41
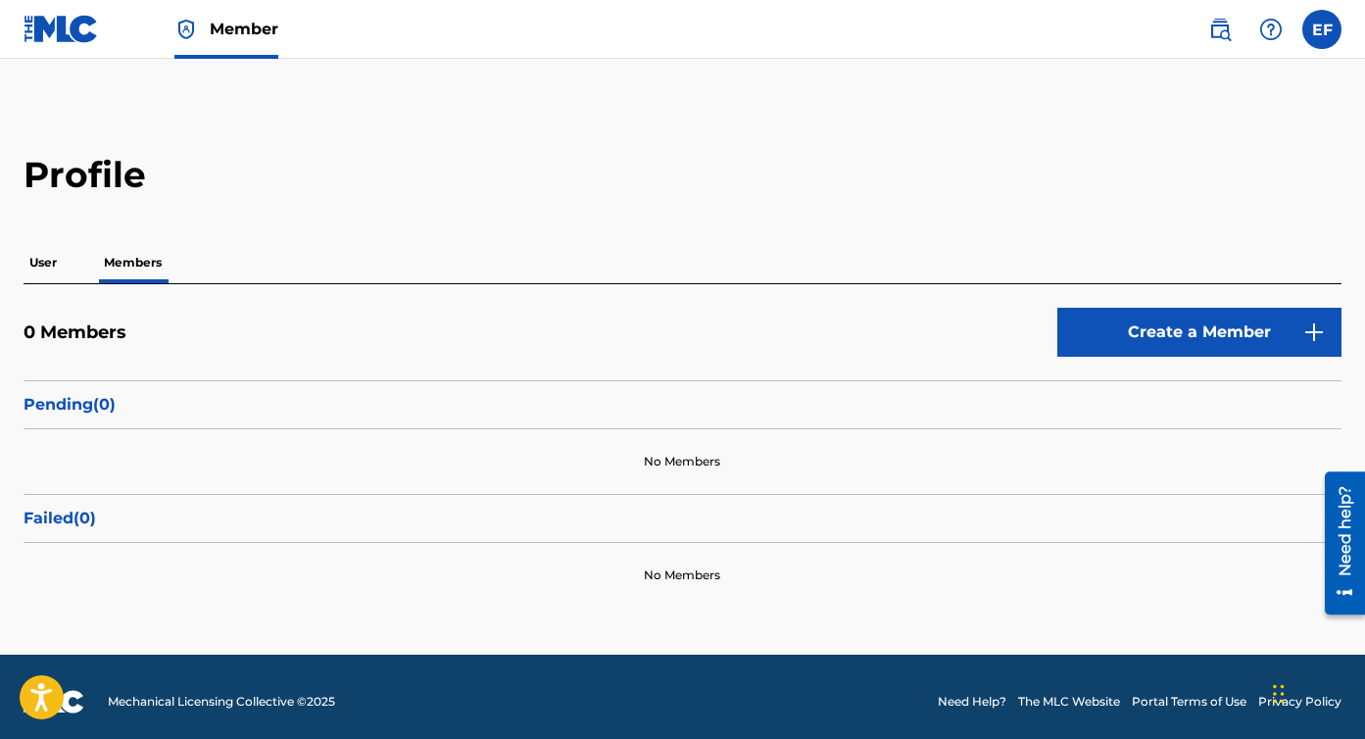
click at [1319, 27] on label at bounding box center [1321, 29] width 39 height 39
click at [1322, 29] on input "EF Elisenda Fabregas info@elisendafabregas.com Notification Preferences Profile…" at bounding box center [1322, 29] width 0 height 0
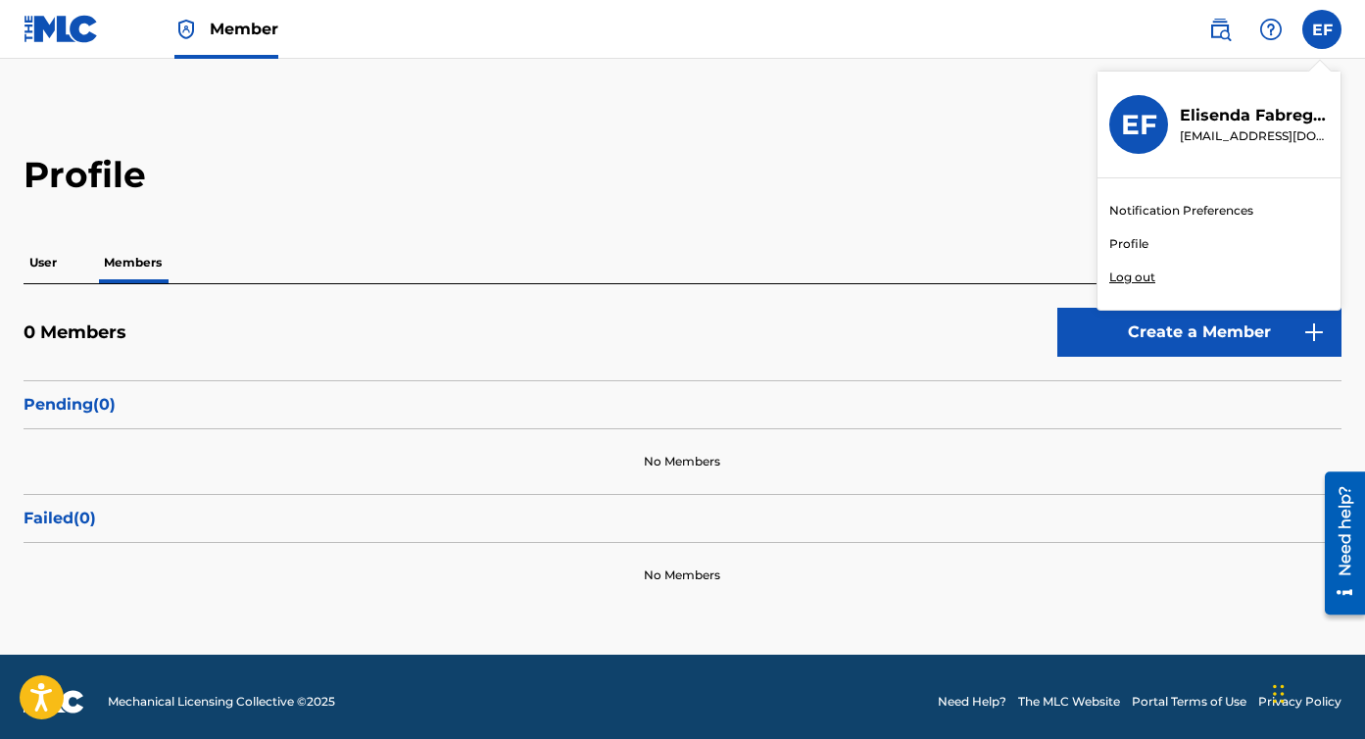
click at [1142, 246] on link "Profile" at bounding box center [1128, 244] width 39 height 18
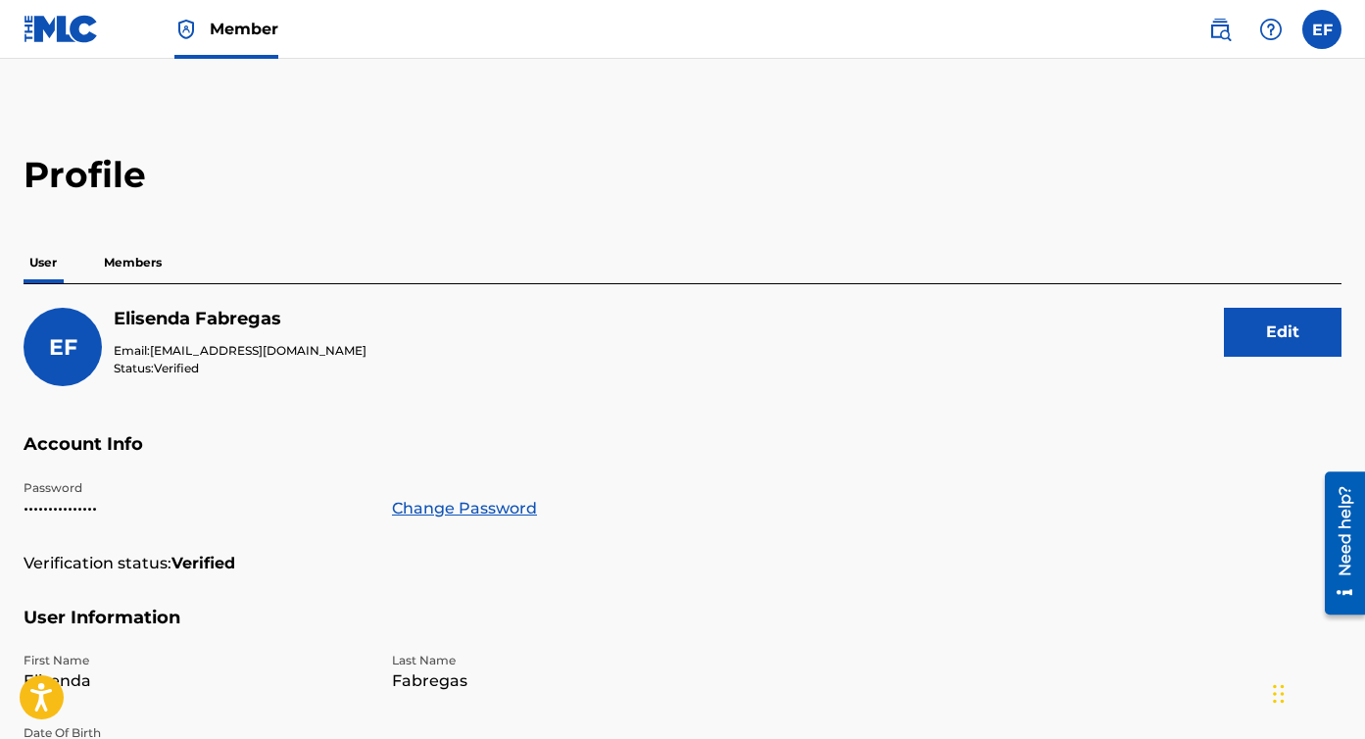
click at [1301, 334] on button "Edit" at bounding box center [1283, 332] width 118 height 49
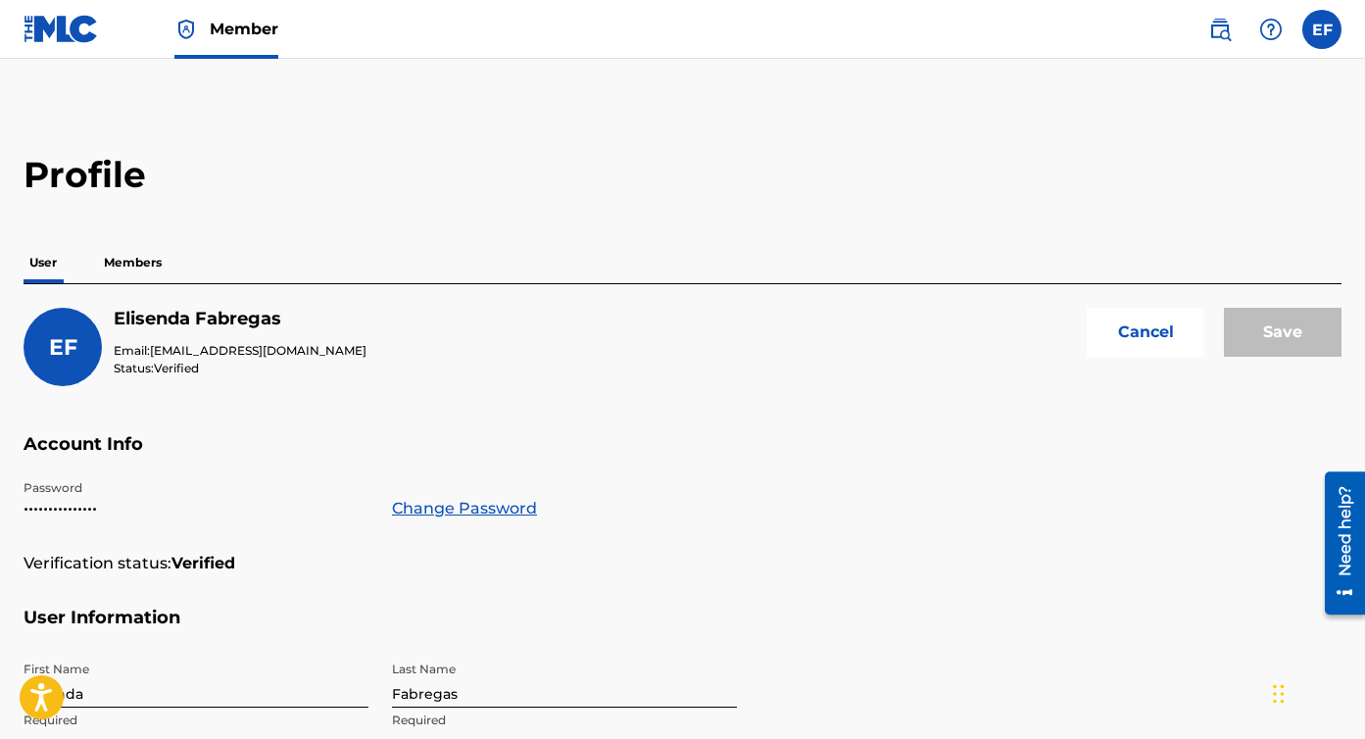
click at [1125, 348] on button "Cancel" at bounding box center [1146, 332] width 118 height 49
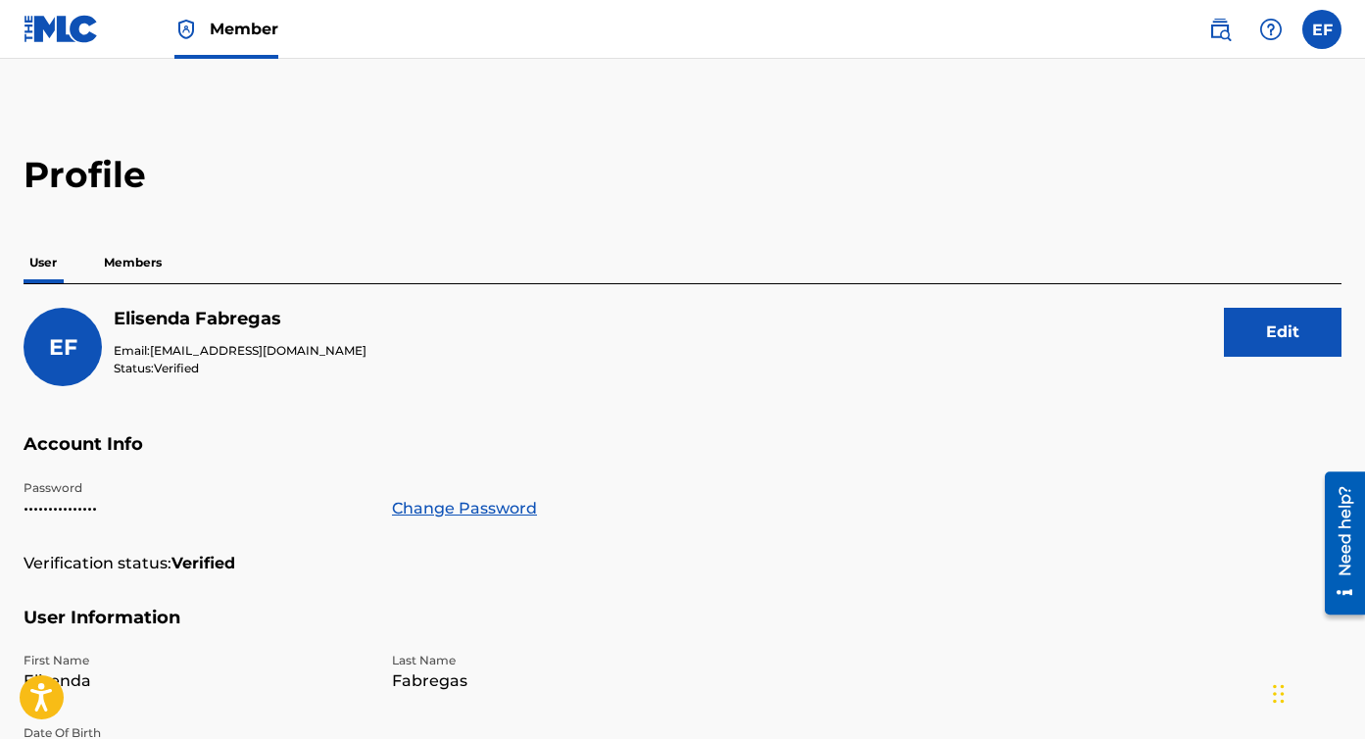
click at [147, 258] on p "Members" at bounding box center [133, 262] width 70 height 41
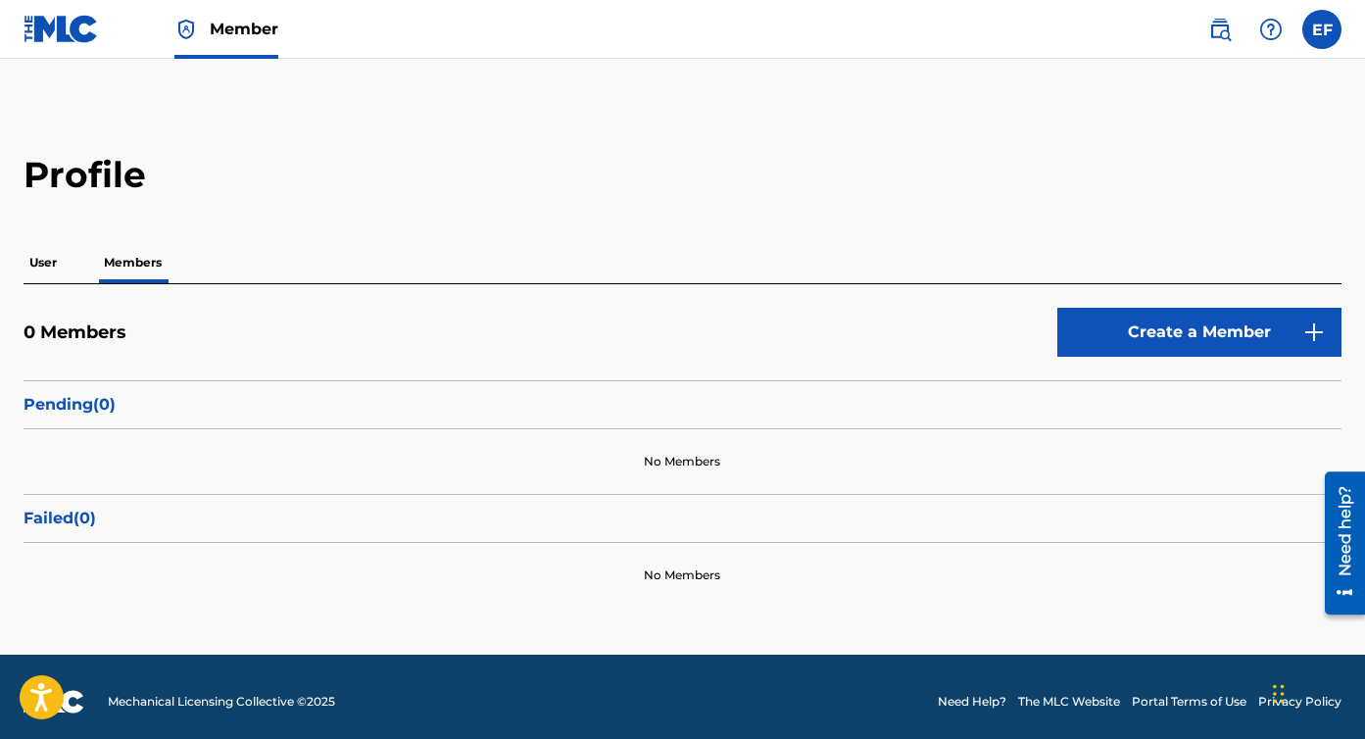
click at [1274, 25] on img at bounding box center [1271, 30] width 24 height 24
click at [905, 115] on main "Profile User Members 0 Members Create a Member Pending ( 0 ) No Members Failed …" at bounding box center [682, 357] width 1365 height 596
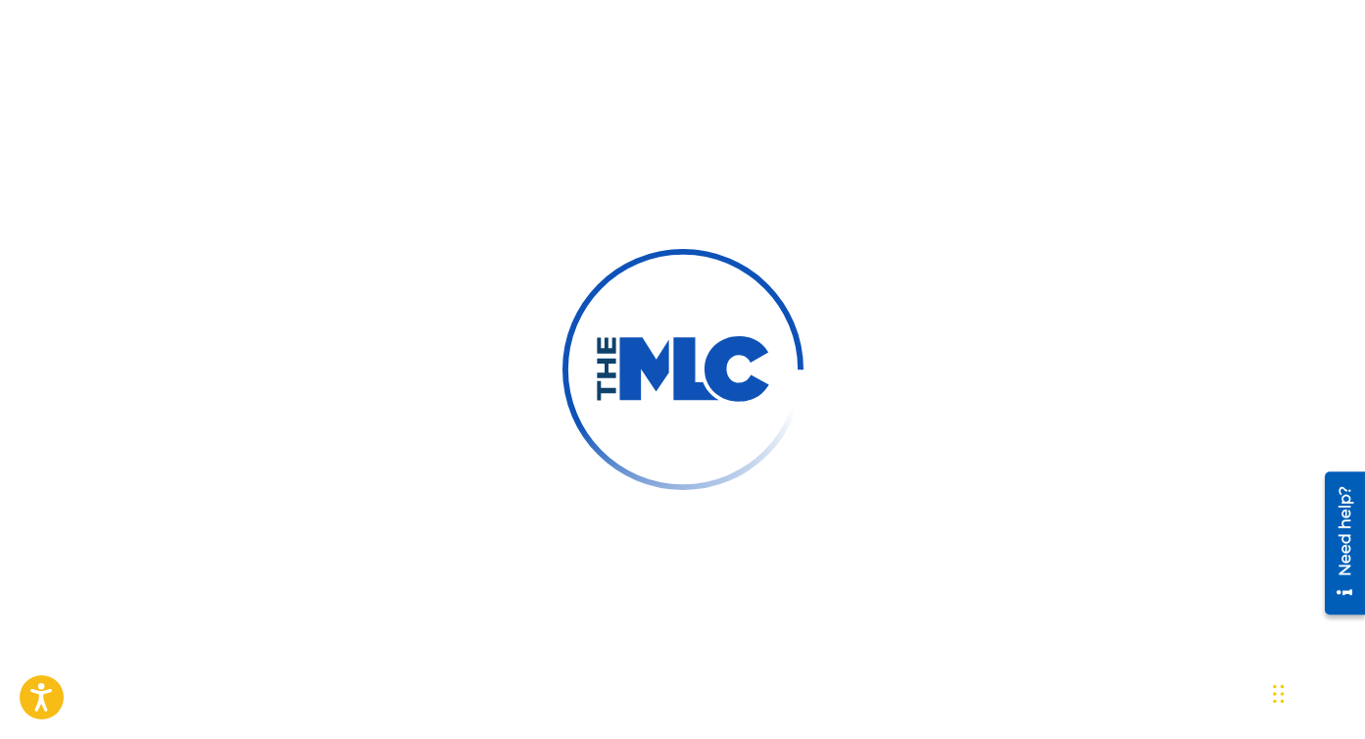
scroll to position [109, 0]
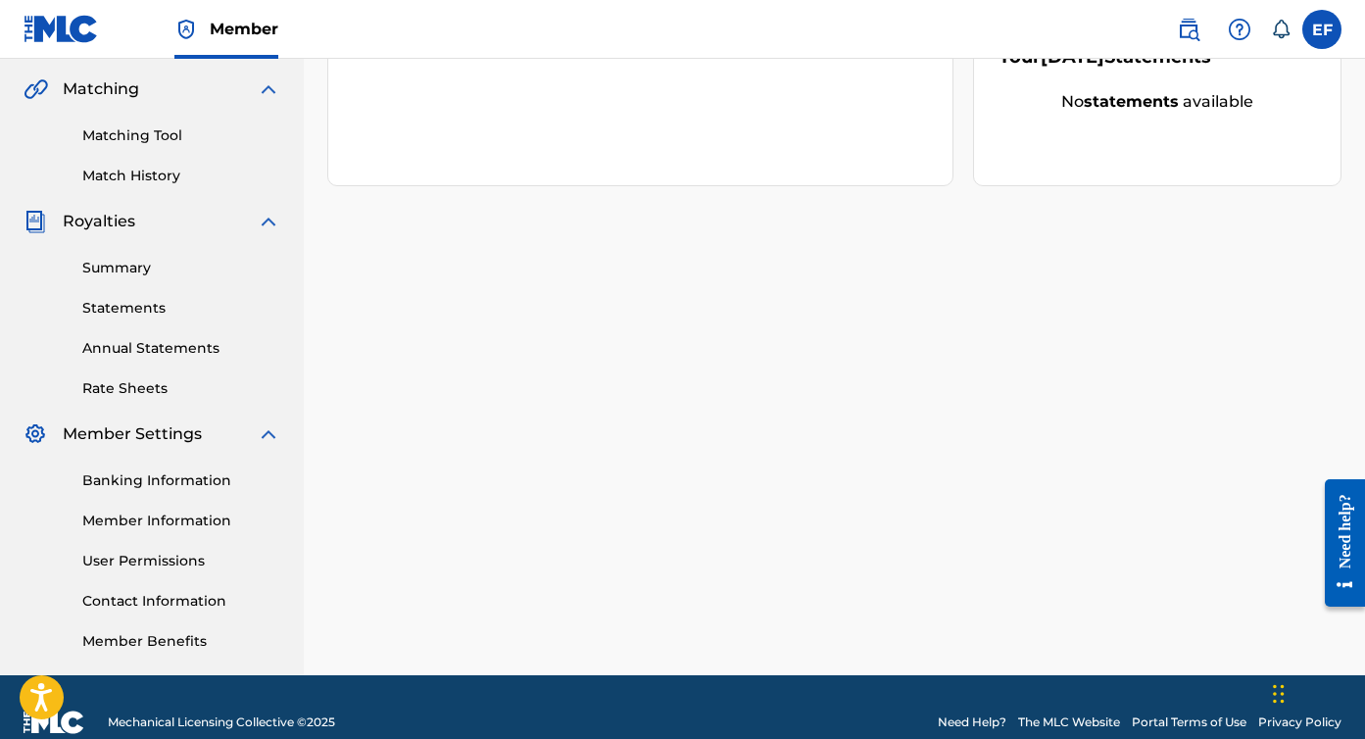
scroll to position [470, 0]
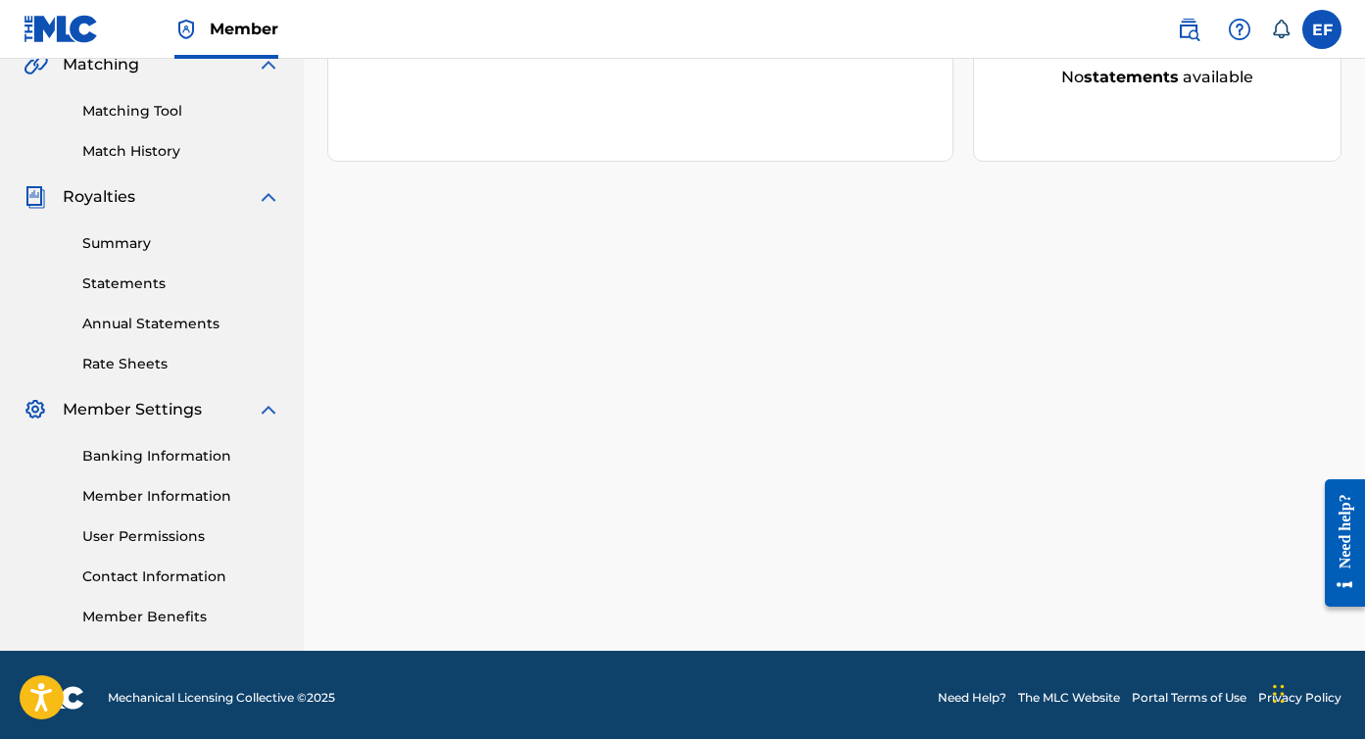
click at [185, 500] on link "Member Information" at bounding box center [181, 496] width 198 height 21
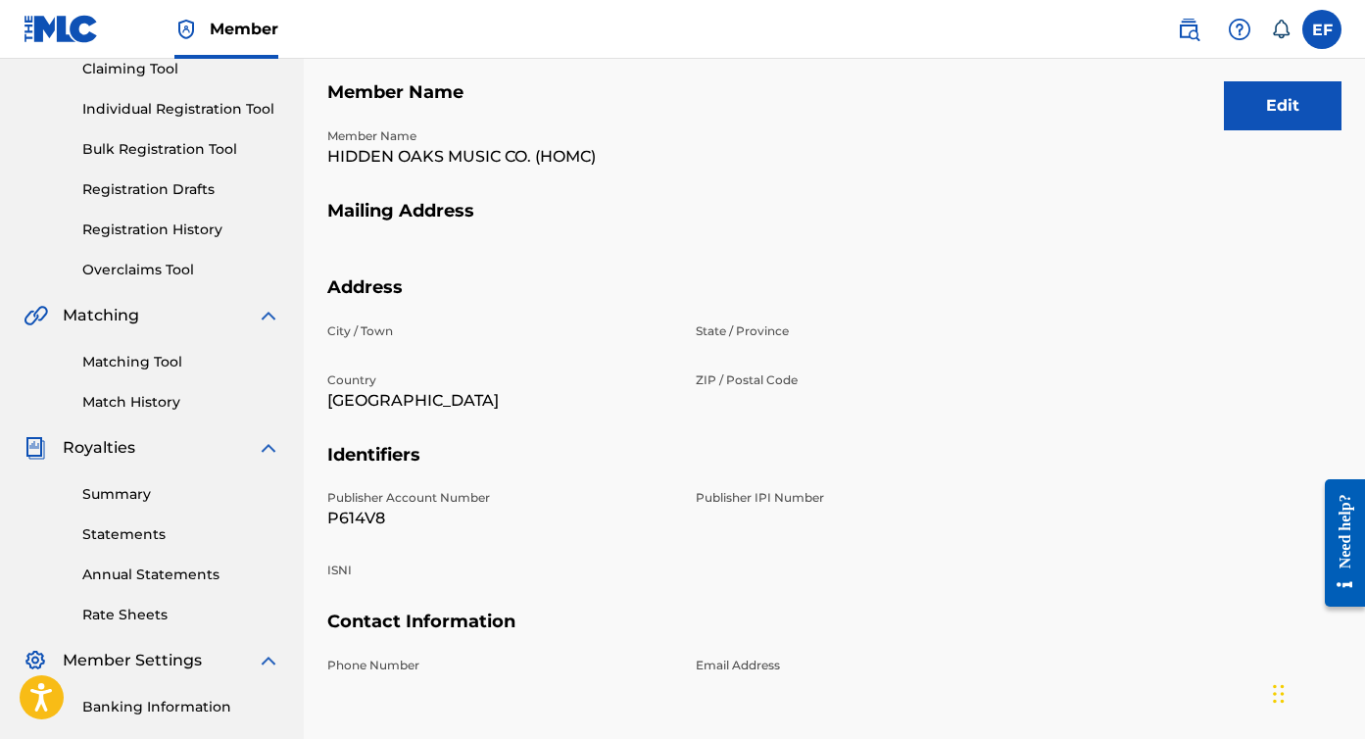
scroll to position [68, 0]
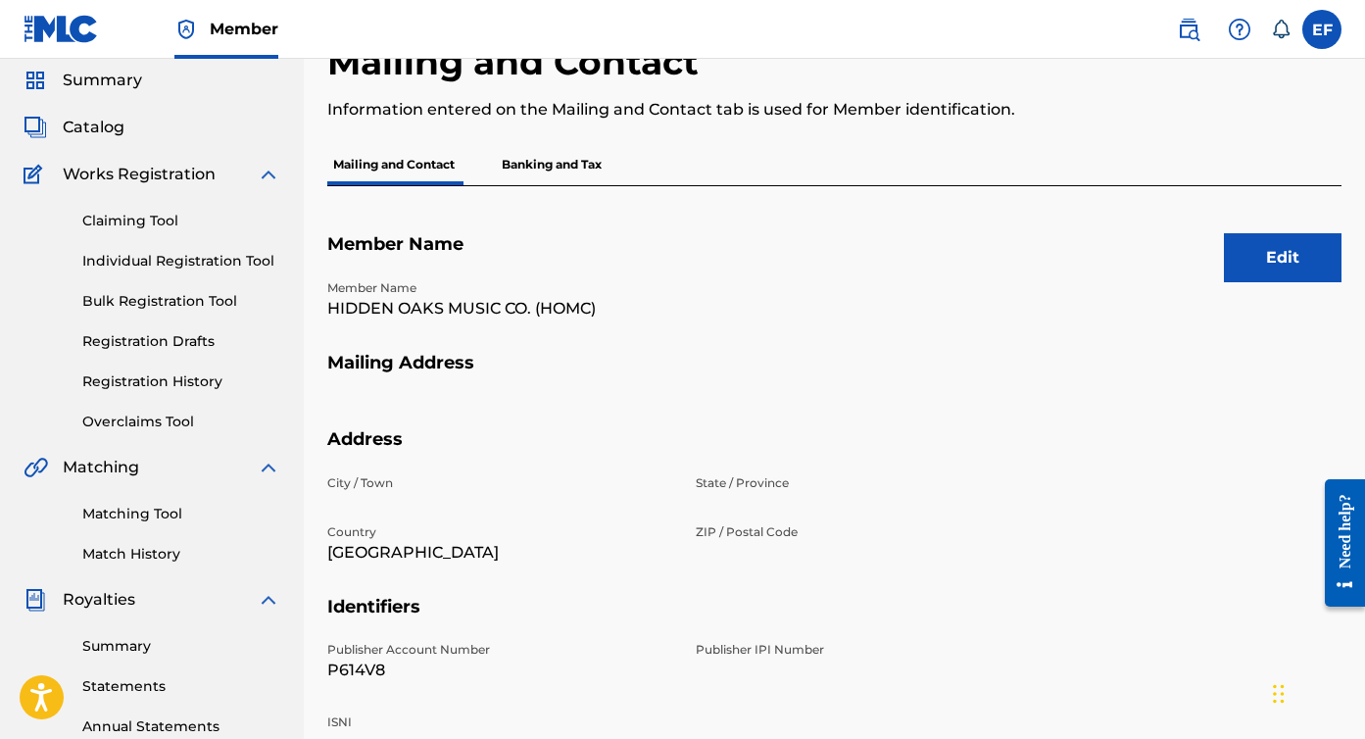
click at [1264, 264] on button "Edit" at bounding box center [1283, 257] width 118 height 49
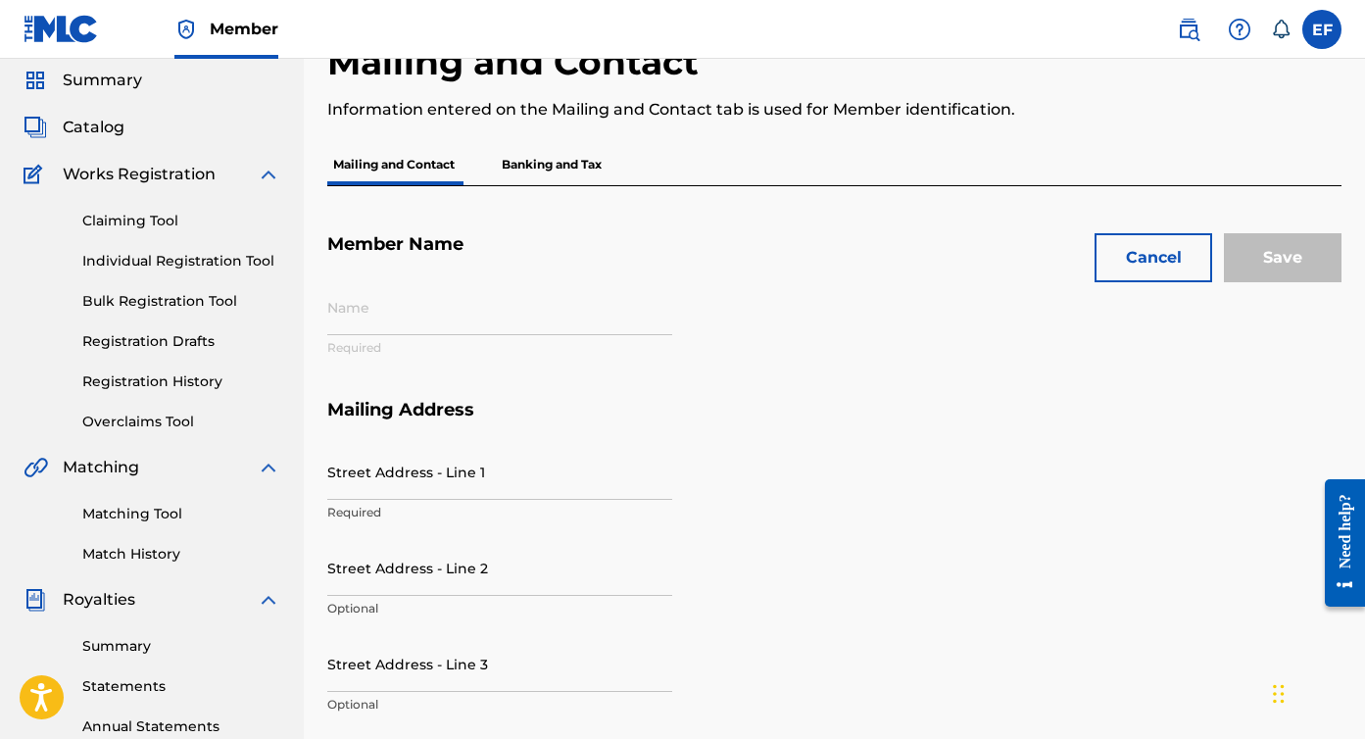
type input "HIDDEN OAKS MUSIC CO. (HOMC)"
type input "P614V8"
click at [1113, 267] on button "Cancel" at bounding box center [1153, 257] width 118 height 49
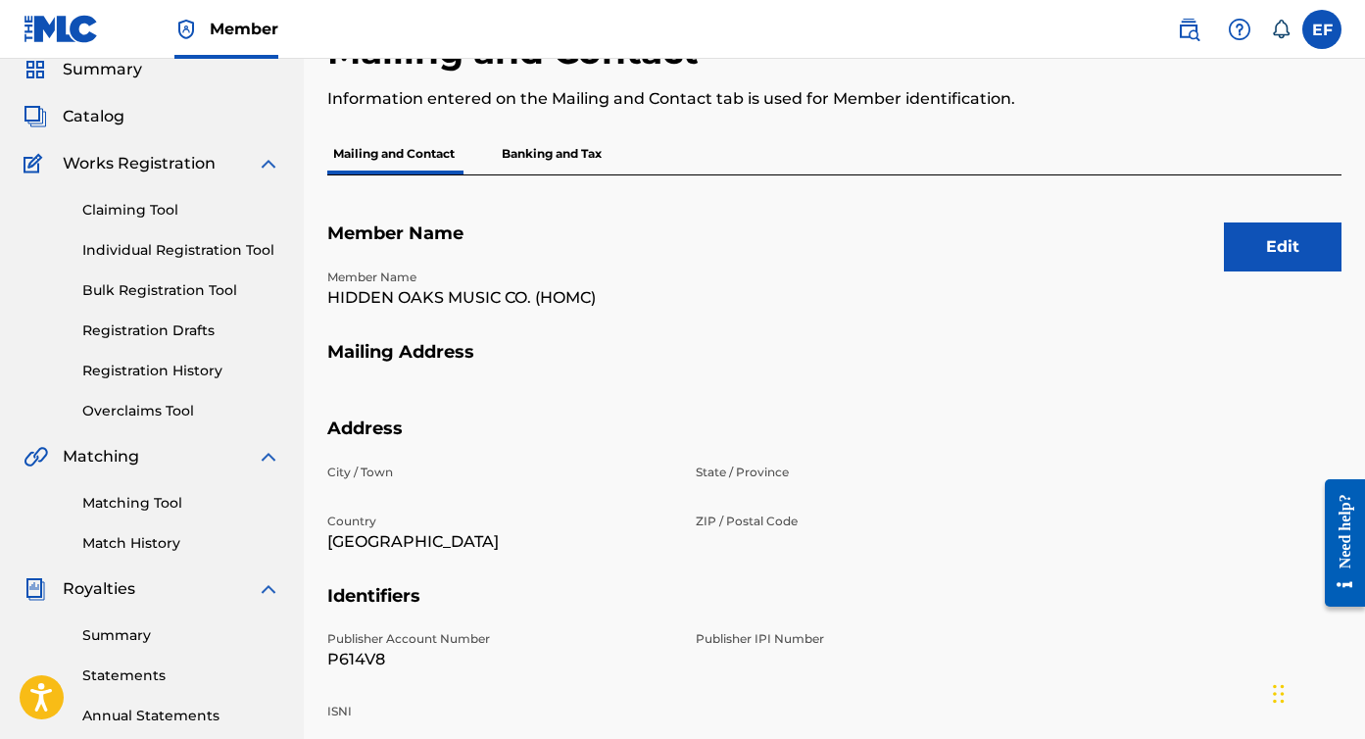
scroll to position [75, 0]
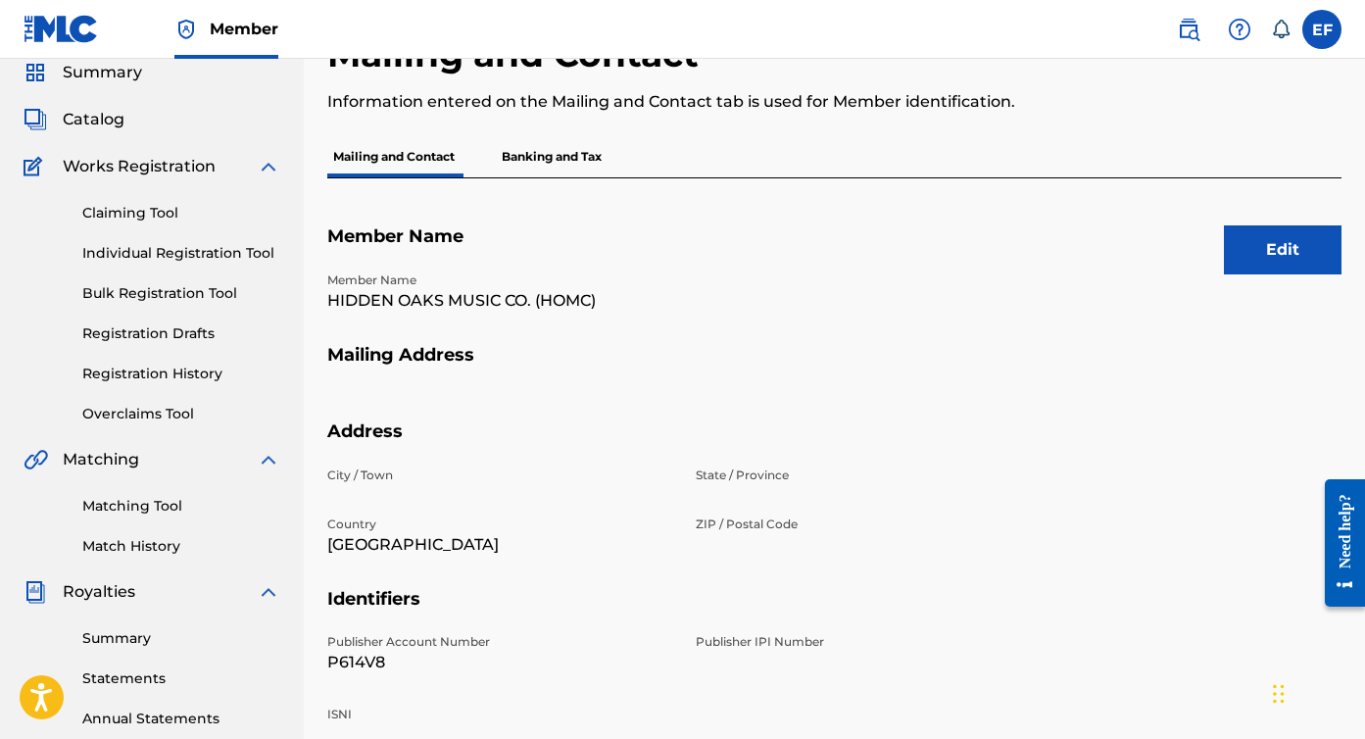
click at [574, 157] on p "Banking and Tax" at bounding box center [552, 156] width 112 height 41
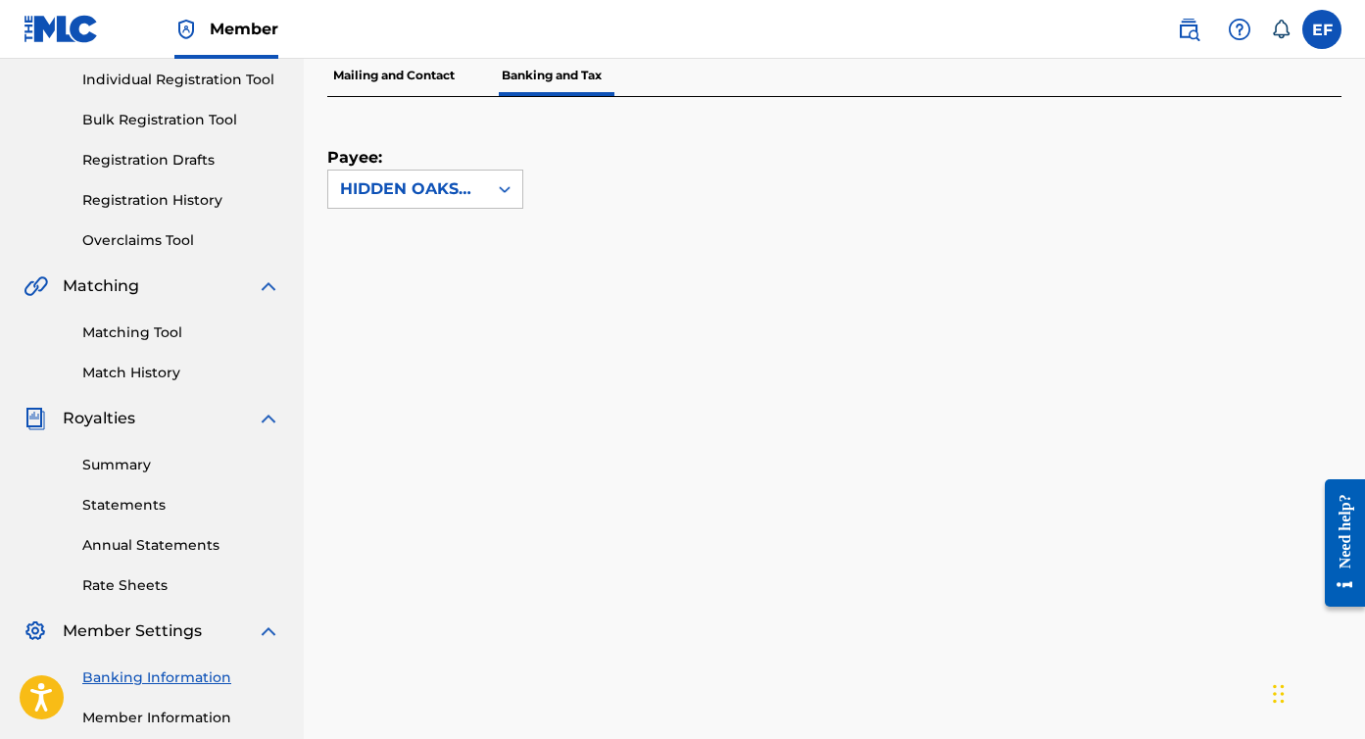
scroll to position [253, 0]
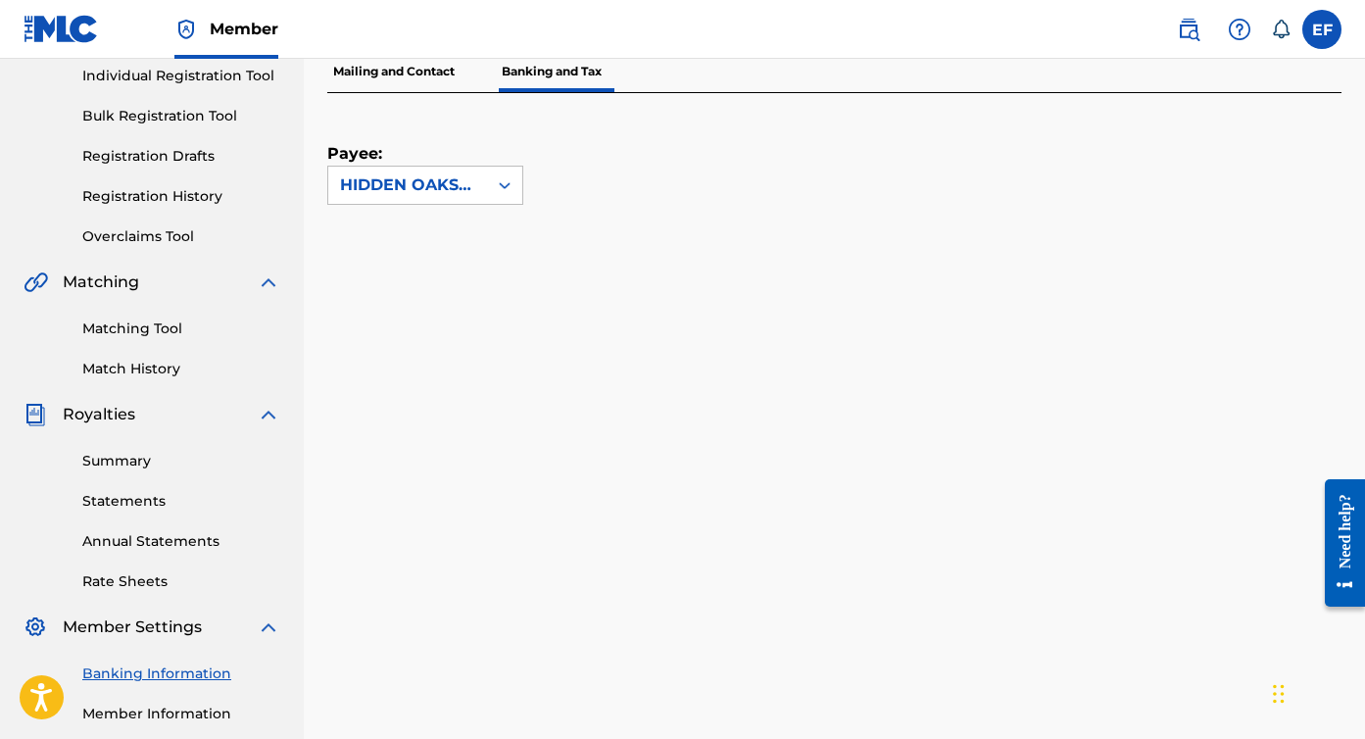
click at [139, 465] on link "Summary" at bounding box center [181, 461] width 198 height 21
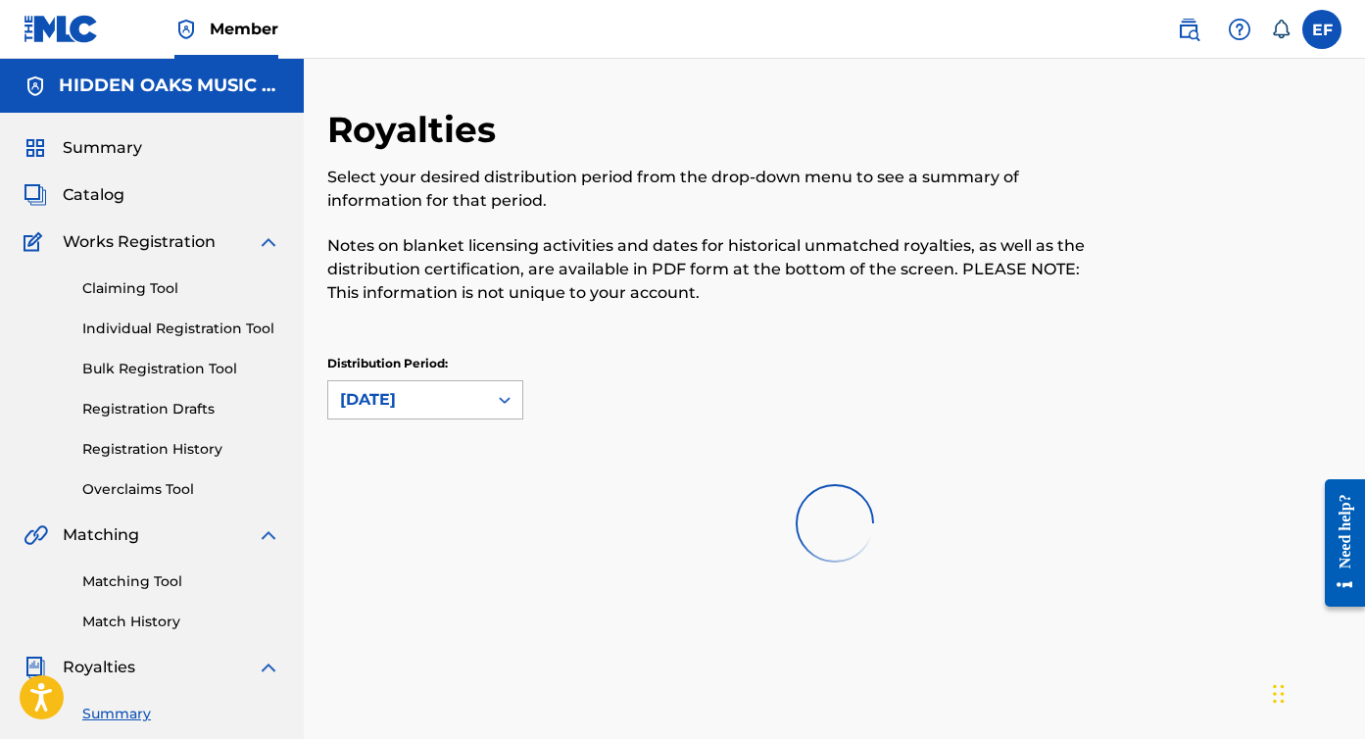
click at [508, 401] on icon at bounding box center [505, 400] width 12 height 7
click at [508, 401] on icon at bounding box center [505, 399] width 12 height 7
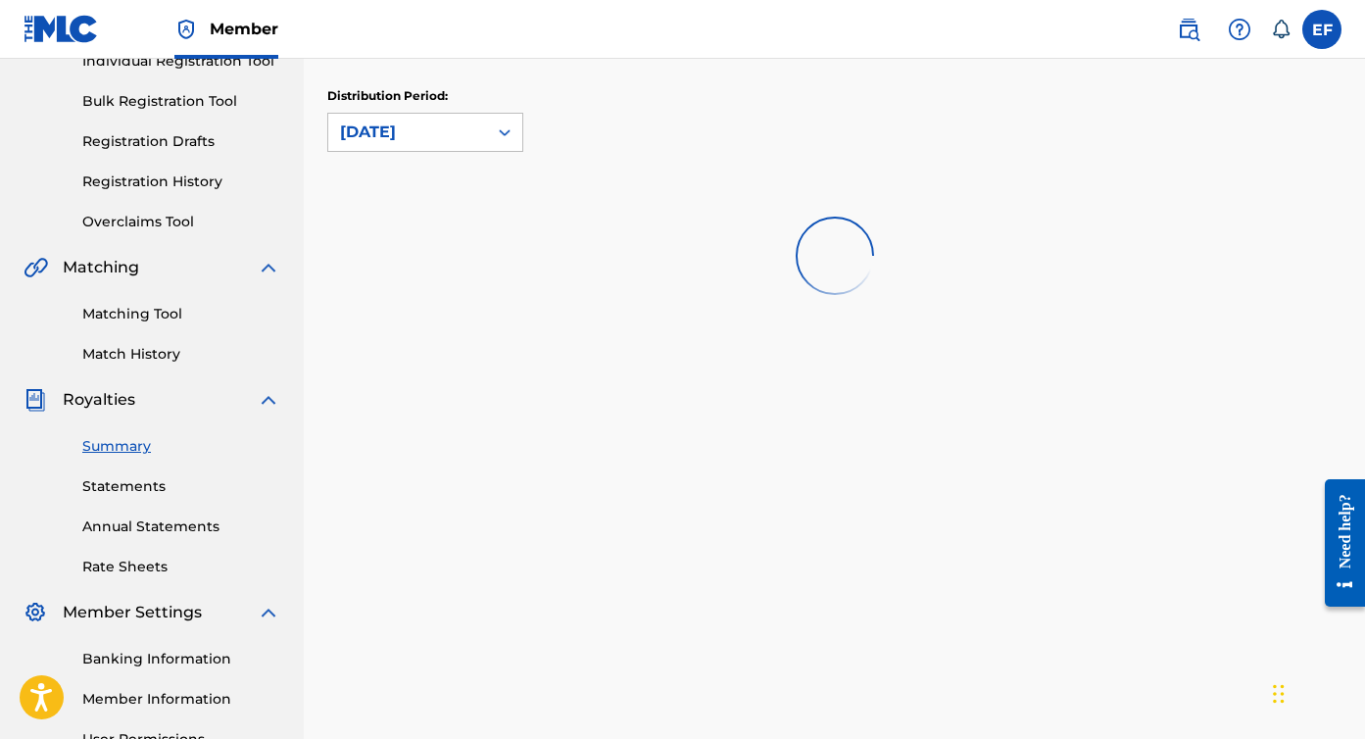
scroll to position [271, 0]
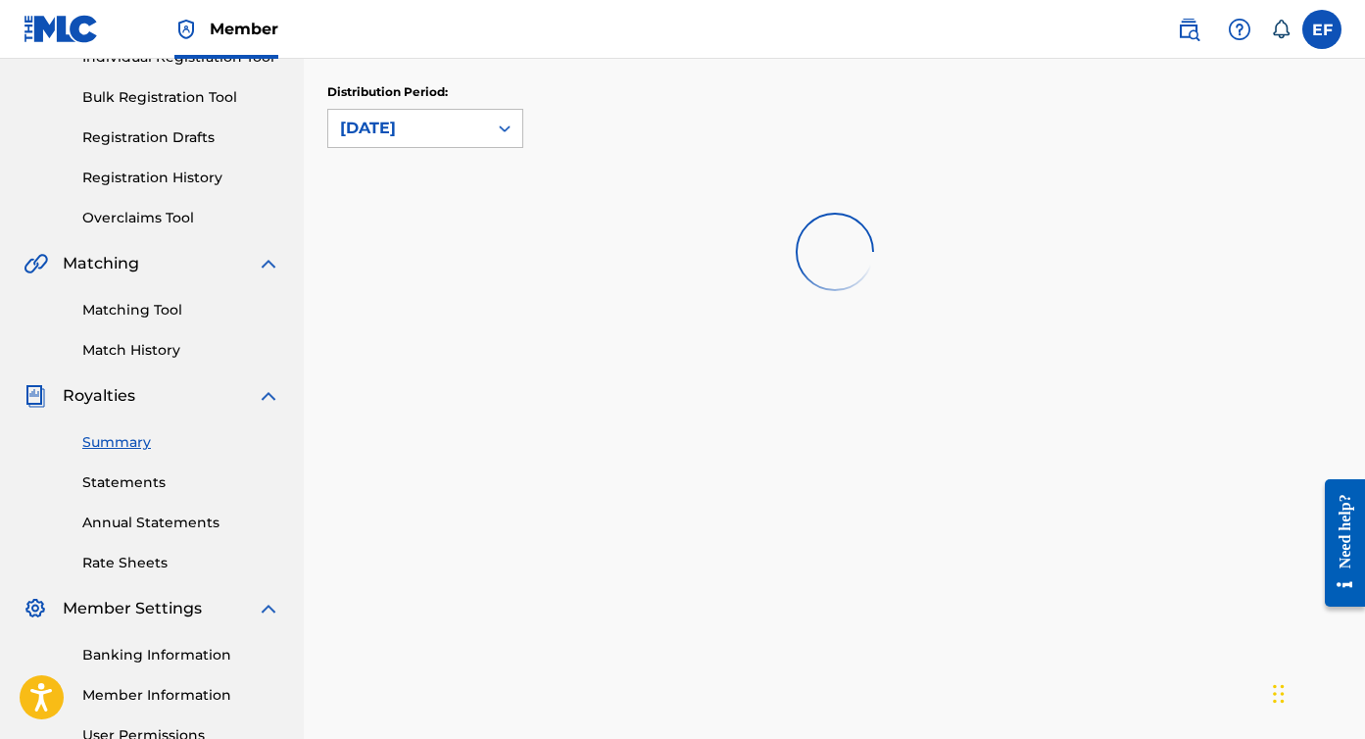
click at [203, 525] on link "Annual Statements" at bounding box center [181, 522] width 198 height 21
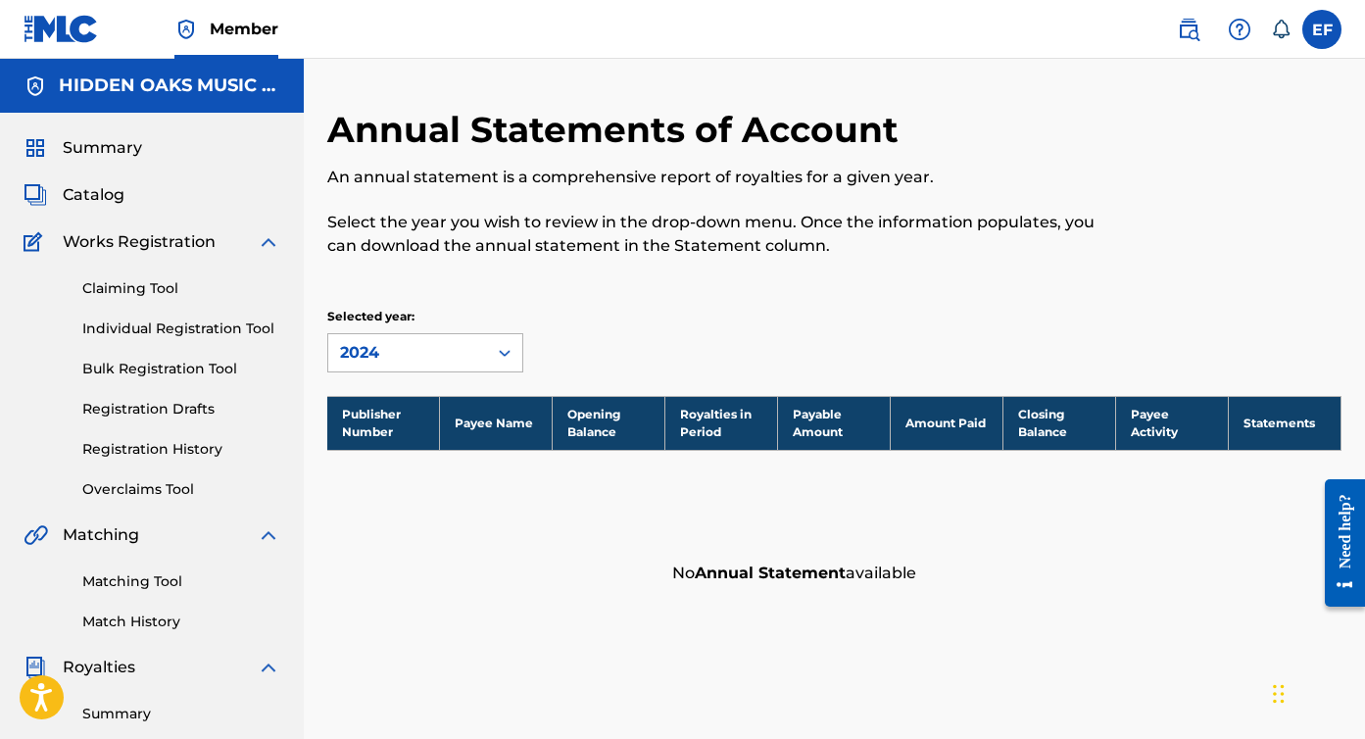
click at [505, 353] on icon at bounding box center [505, 353] width 20 height 20
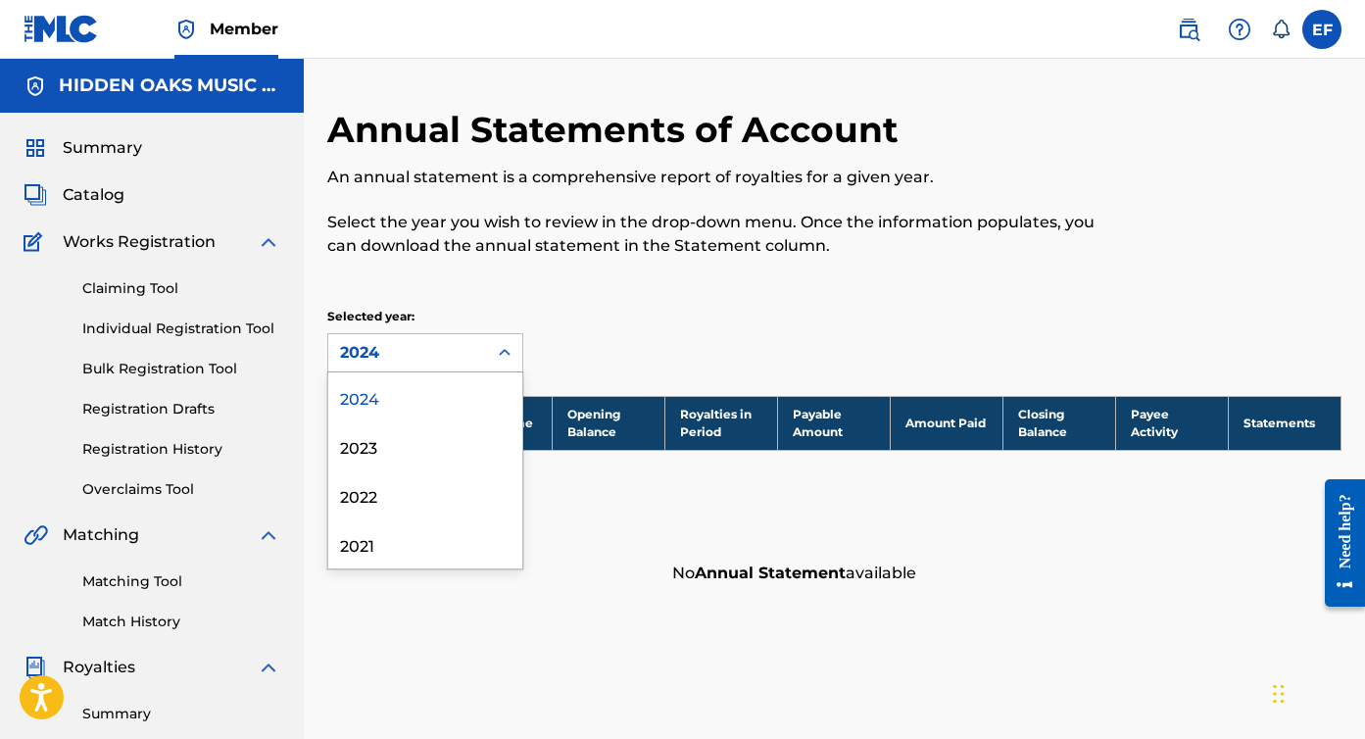
click at [471, 359] on div "2024" at bounding box center [407, 353] width 135 height 24
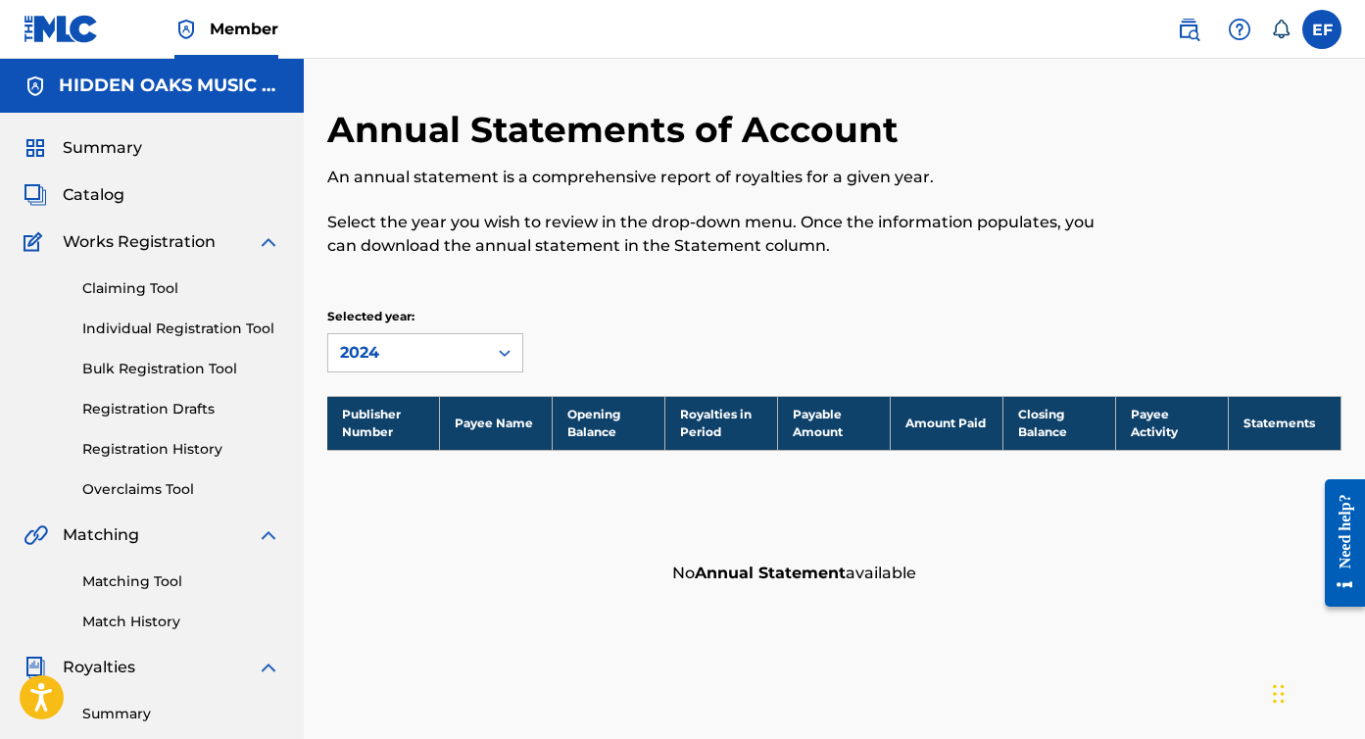
click at [431, 515] on div "Publisher Number Payee Name Opening Balance Royalties in Period Payable Amount …" at bounding box center [834, 496] width 1014 height 200
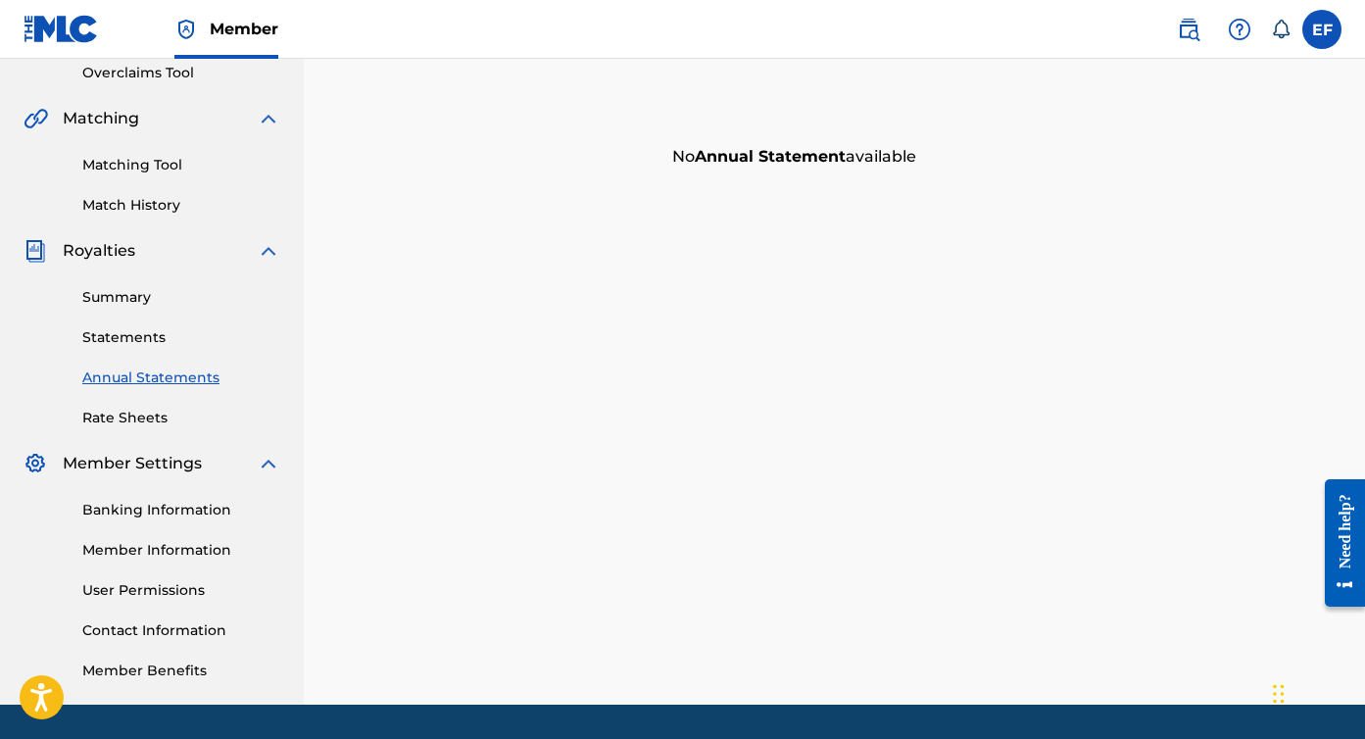
scroll to position [476, 0]
